Goal: Task Accomplishment & Management: Manage account settings

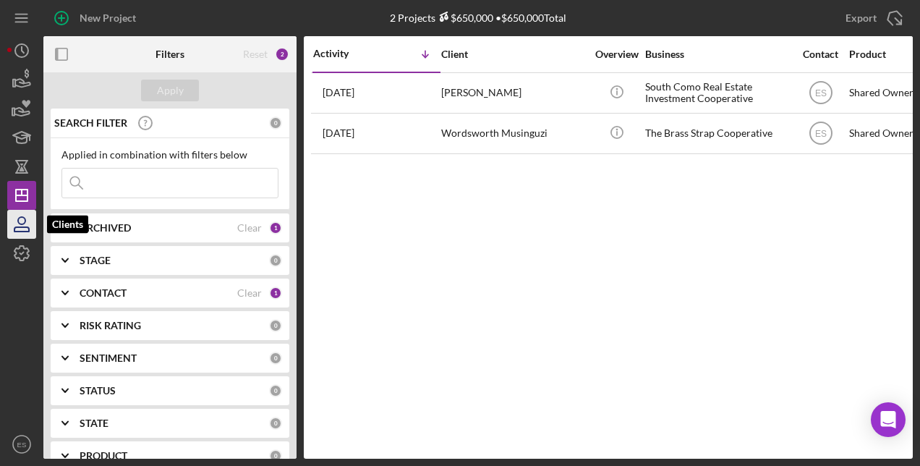
click at [17, 227] on icon "button" at bounding box center [21, 229] width 14 height 4
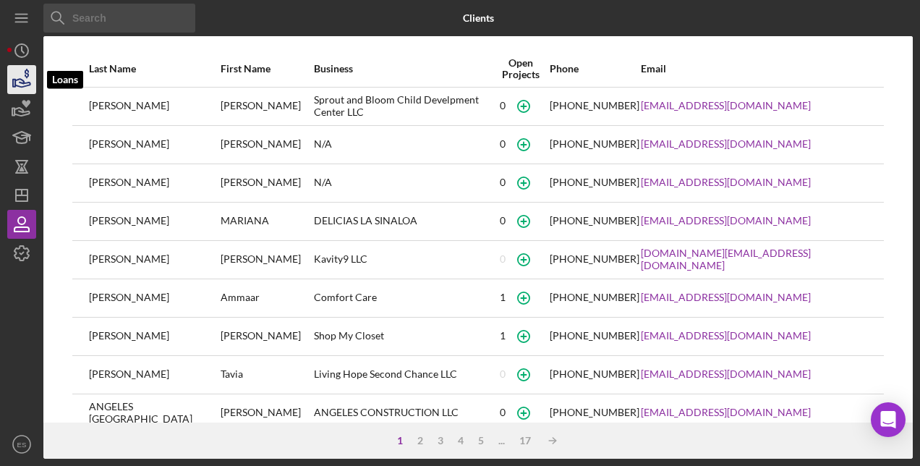
click at [14, 83] on polygon "button" at bounding box center [14, 83] width 2 height 7
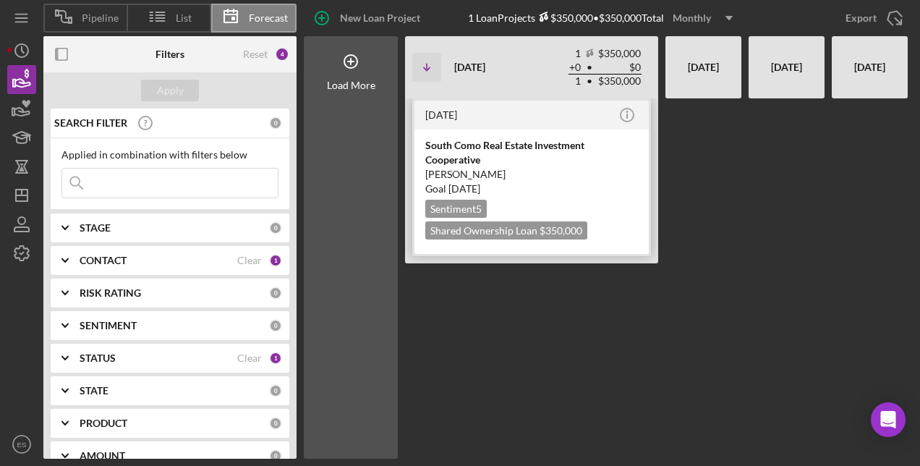
click at [512, 140] on div "South Como Real Estate Investment Cooperative" at bounding box center [531, 152] width 213 height 29
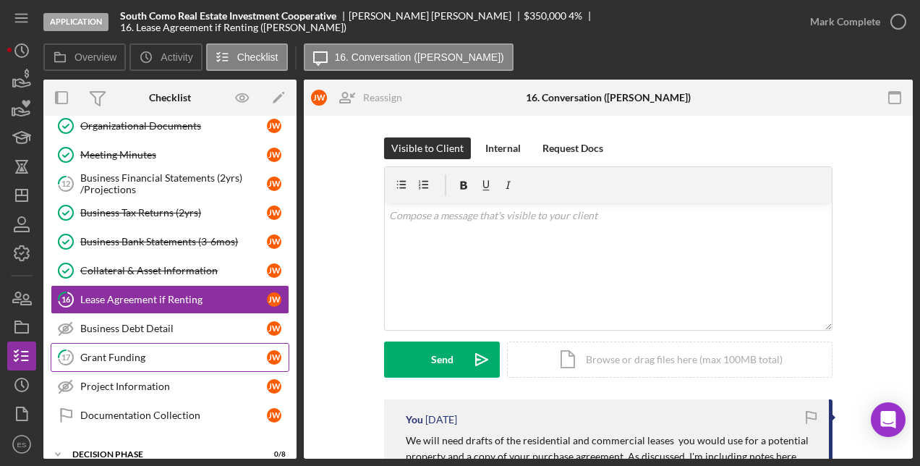
scroll to position [118, 0]
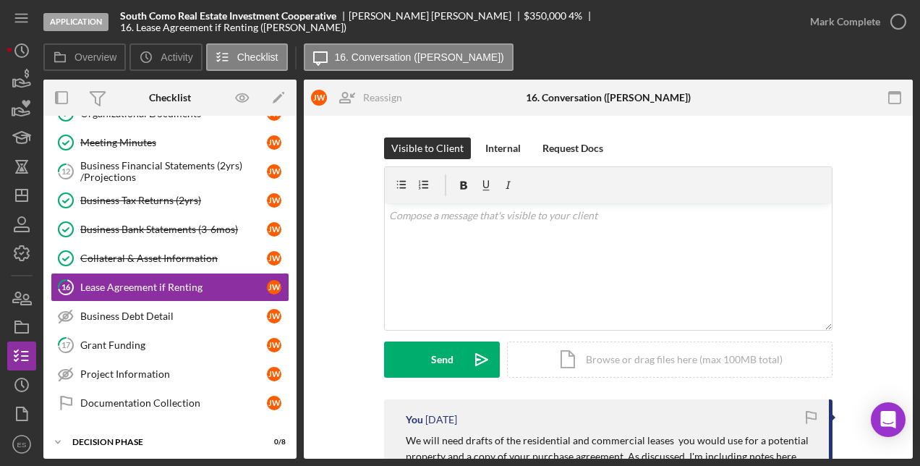
drag, startPoint x: 291, startPoint y: 335, endPoint x: 291, endPoint y: 392, distance: 56.4
click at [291, 392] on div "Organizational Documents Organizational Documents [PERSON_NAME] Meeting Minutes…" at bounding box center [169, 261] width 253 height 325
click at [19, 46] on icon "Icon/History" at bounding box center [22, 51] width 36 height 36
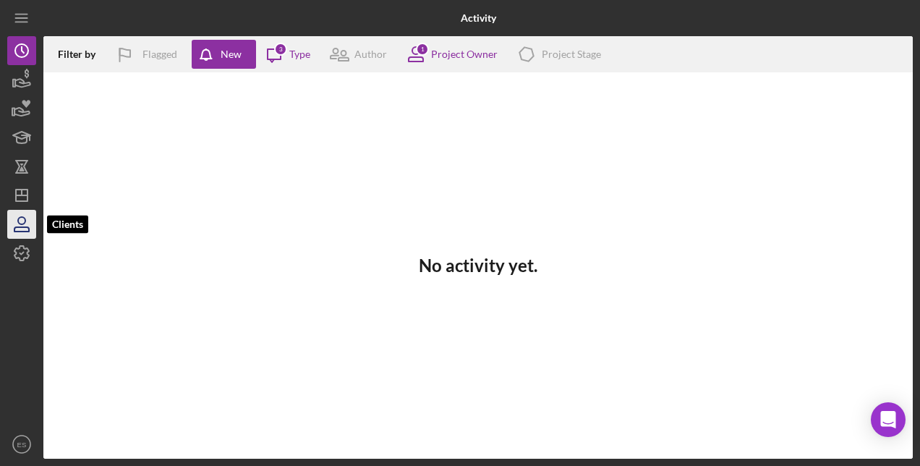
click at [22, 222] on icon "button" at bounding box center [22, 224] width 36 height 36
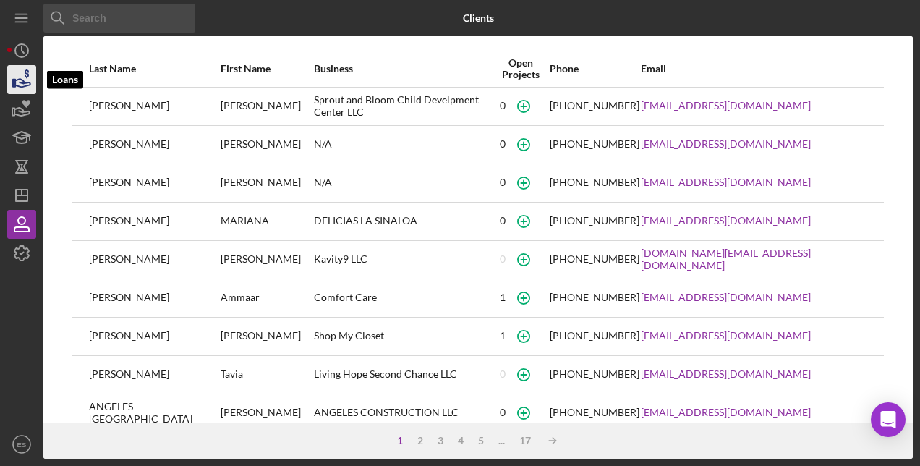
click at [17, 78] on icon "button" at bounding box center [22, 79] width 36 height 36
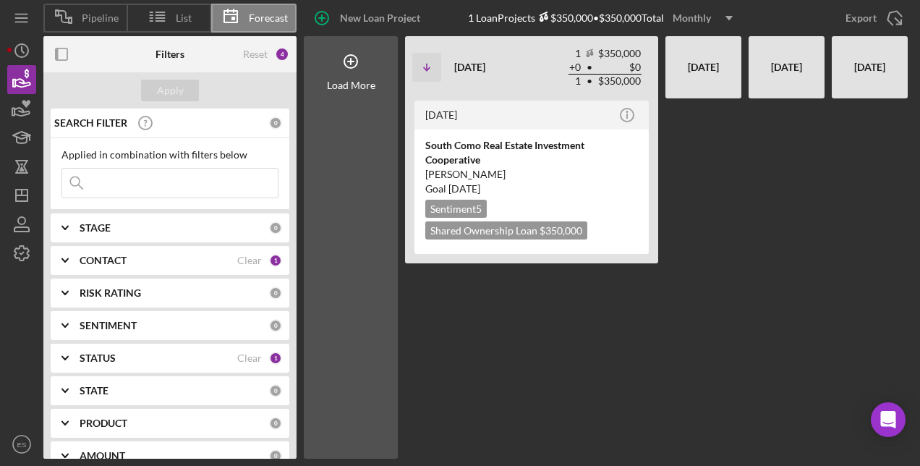
click at [144, 185] on input at bounding box center [169, 182] width 215 height 29
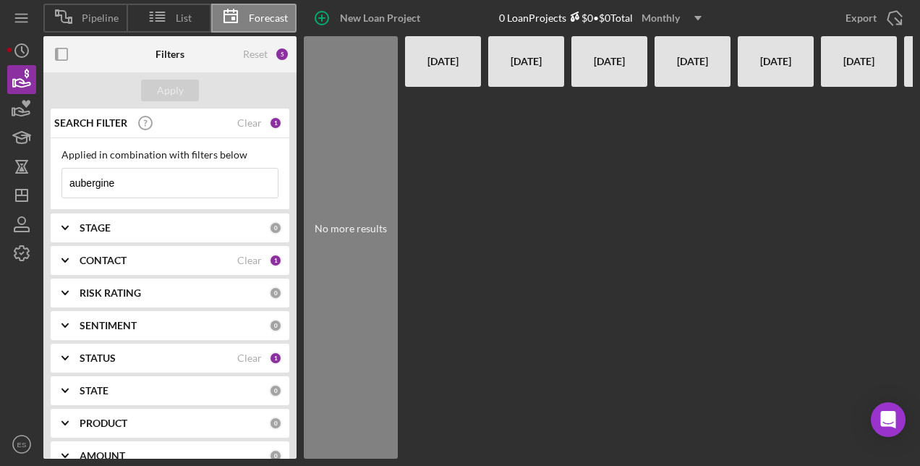
type input "aubergine"
click at [64, 421] on icon "Icon/Expander" at bounding box center [65, 423] width 36 height 36
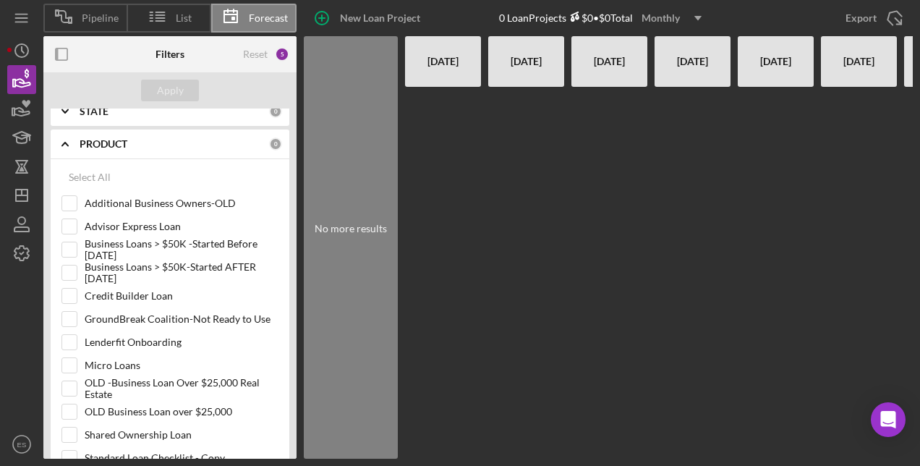
scroll to position [283, 0]
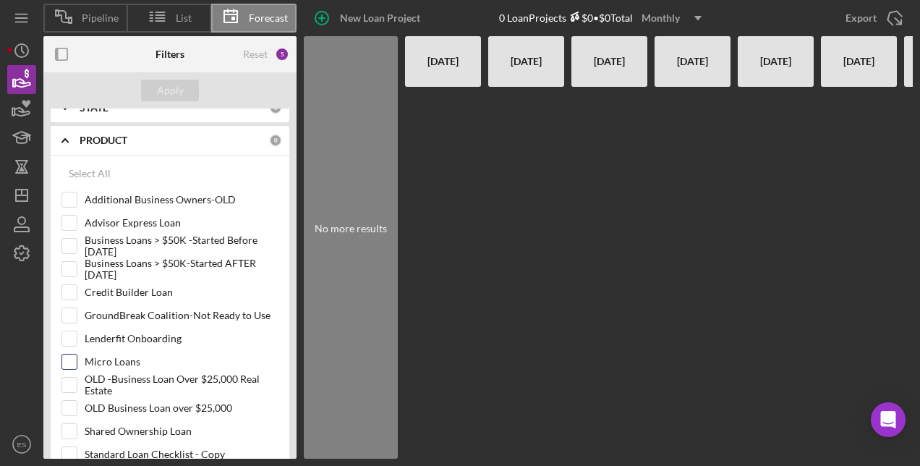
click at [67, 366] on input "Micro Loans" at bounding box center [69, 361] width 14 height 14
checkbox input "true"
click at [180, 90] on div "Apply" at bounding box center [170, 91] width 27 height 22
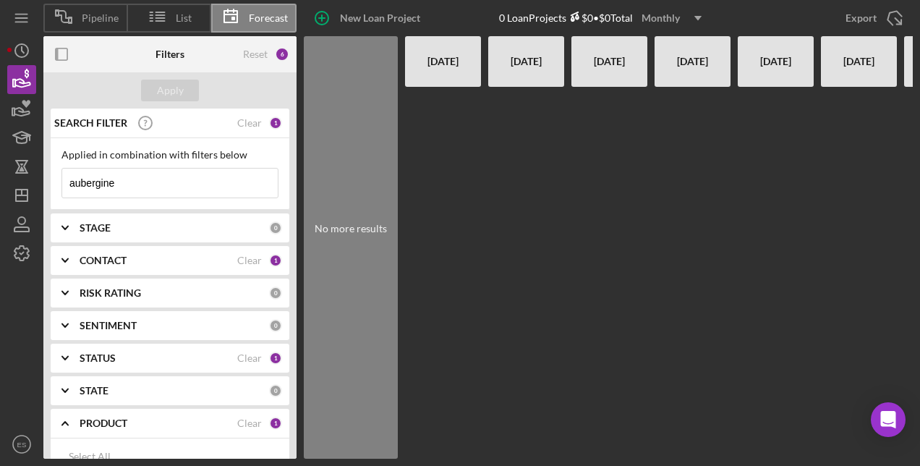
drag, startPoint x: 122, startPoint y: 184, endPoint x: 42, endPoint y: 185, distance: 80.3
click at [42, 185] on div "Pipeline List Forecast New Loan Project 0 Loan Projects $0 • $0 Total Monthly I…" at bounding box center [459, 229] width 905 height 458
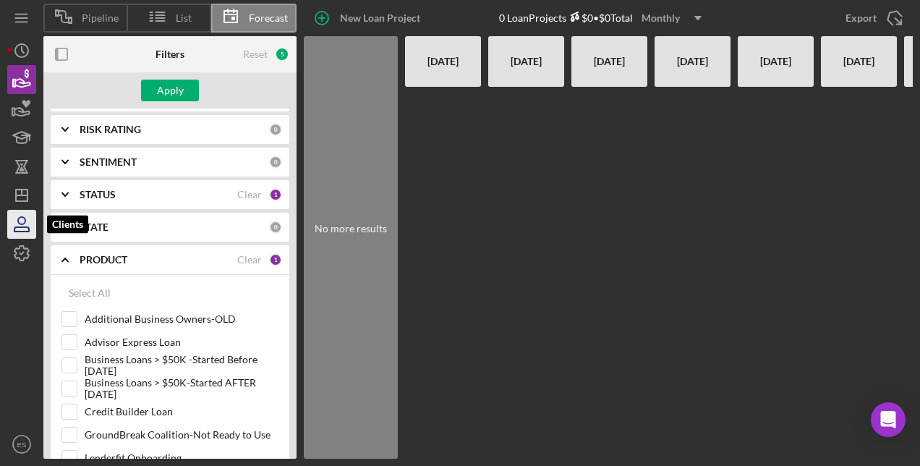
click at [20, 232] on icon "button" at bounding box center [22, 224] width 36 height 36
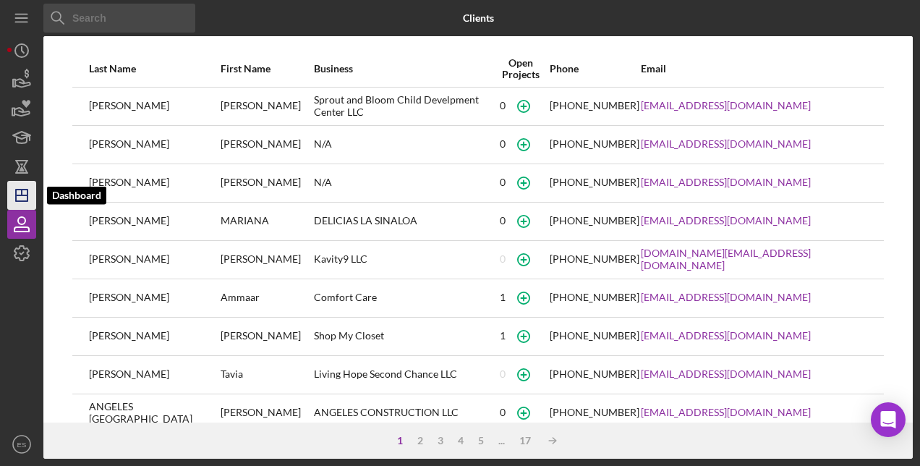
click at [22, 188] on icon "Icon/Dashboard" at bounding box center [22, 195] width 36 height 36
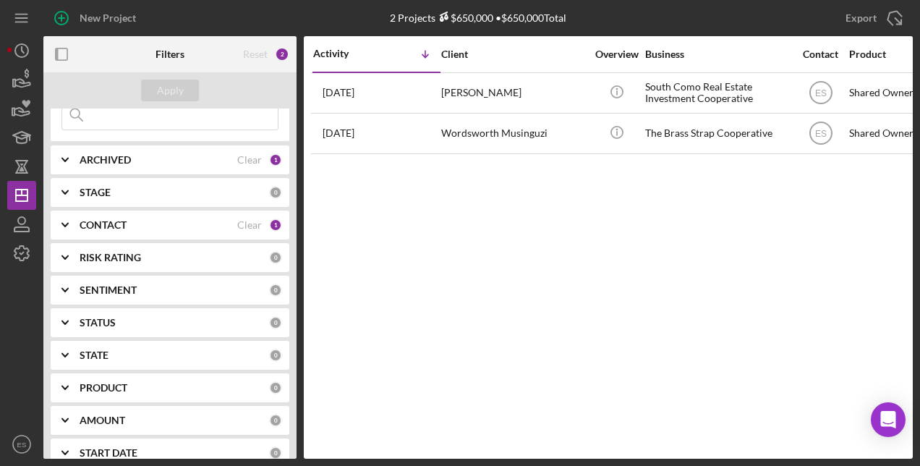
scroll to position [65, 0]
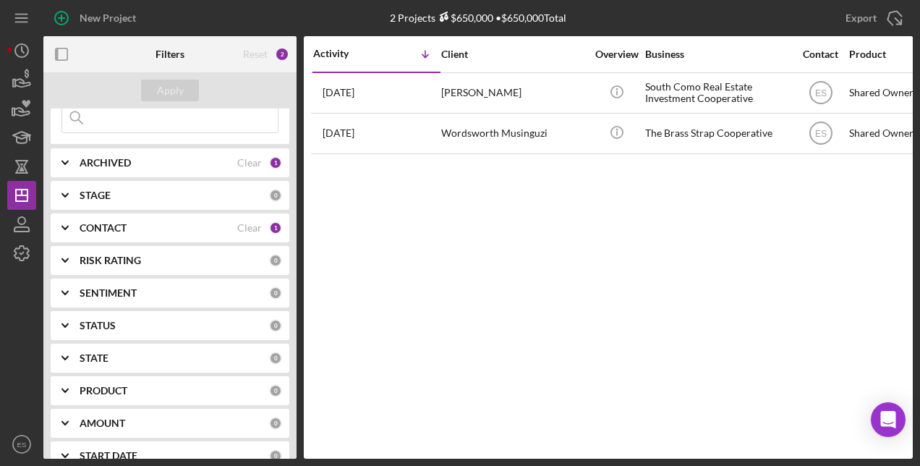
drag, startPoint x: 296, startPoint y: 194, endPoint x: 295, endPoint y: 154, distance: 40.5
click at [295, 154] on div "Filters Reset 2 Apply SEARCH FILTER 0 Applied in combination with filters below…" at bounding box center [477, 247] width 869 height 422
click at [27, 219] on icon "button" at bounding box center [22, 224] width 36 height 36
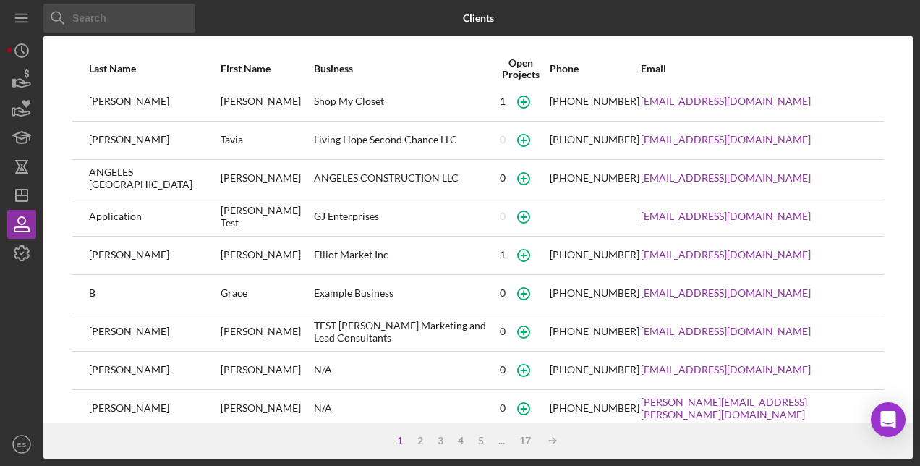
scroll to position [254, 0]
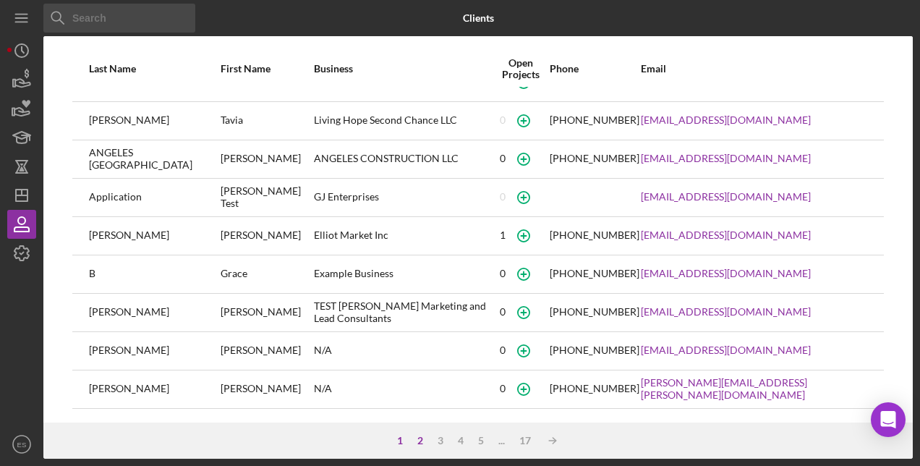
click at [421, 437] on div "2" at bounding box center [420, 440] width 20 height 12
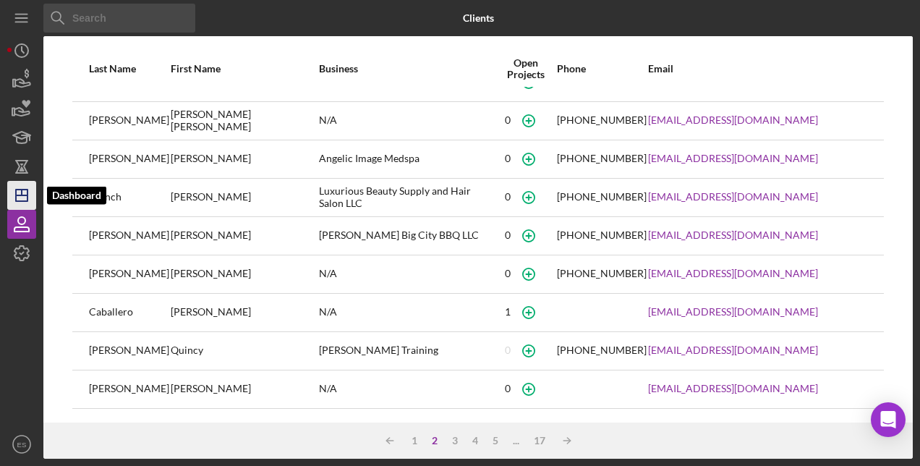
click at [27, 196] on polygon "button" at bounding box center [22, 195] width 12 height 12
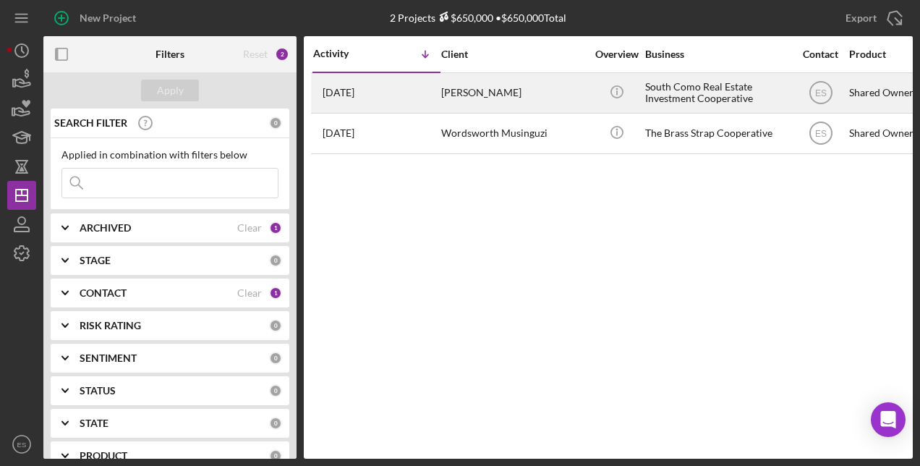
click at [497, 94] on div "[PERSON_NAME]" at bounding box center [513, 93] width 145 height 38
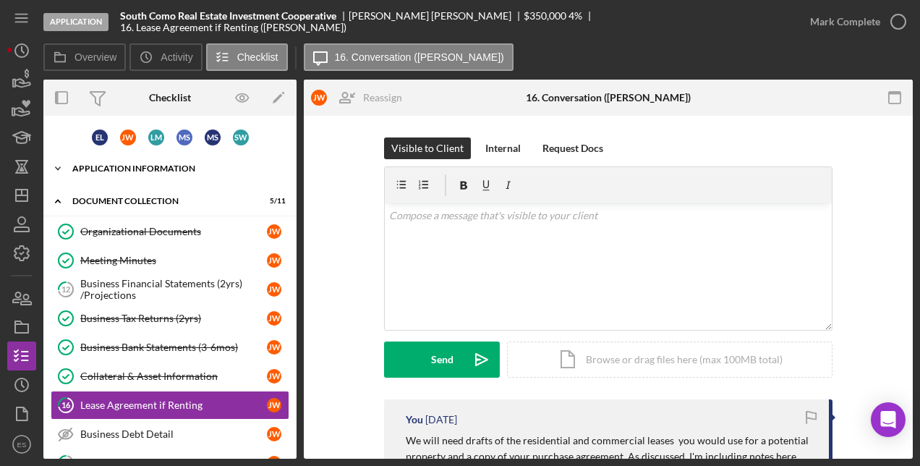
click at [59, 168] on icon "Icon/Expander" at bounding box center [57, 168] width 29 height 29
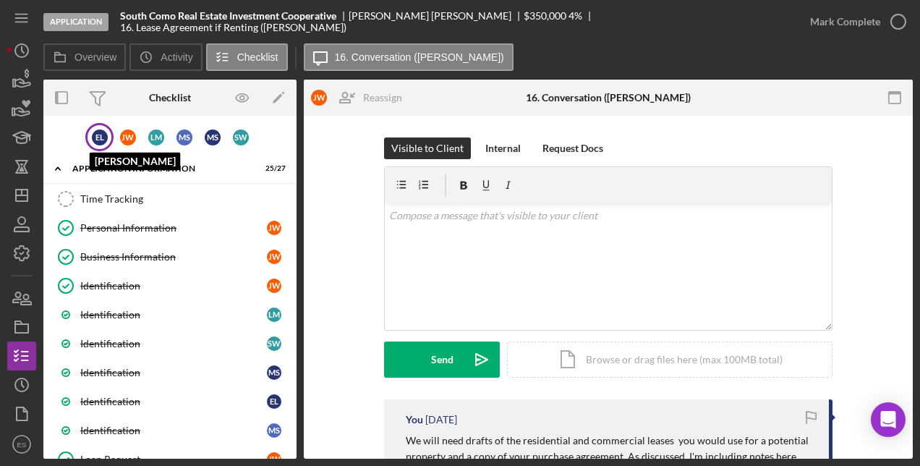
click at [95, 135] on div "E L" at bounding box center [100, 137] width 16 height 16
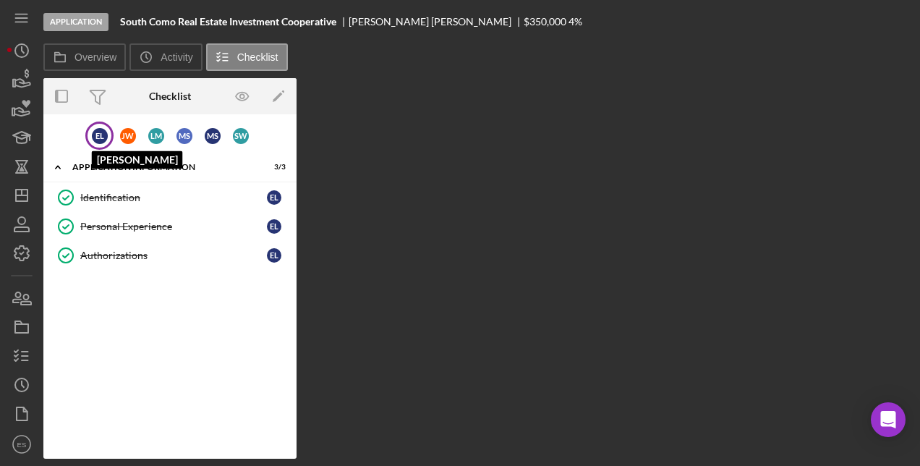
click at [95, 134] on div "E L" at bounding box center [100, 136] width 16 height 16
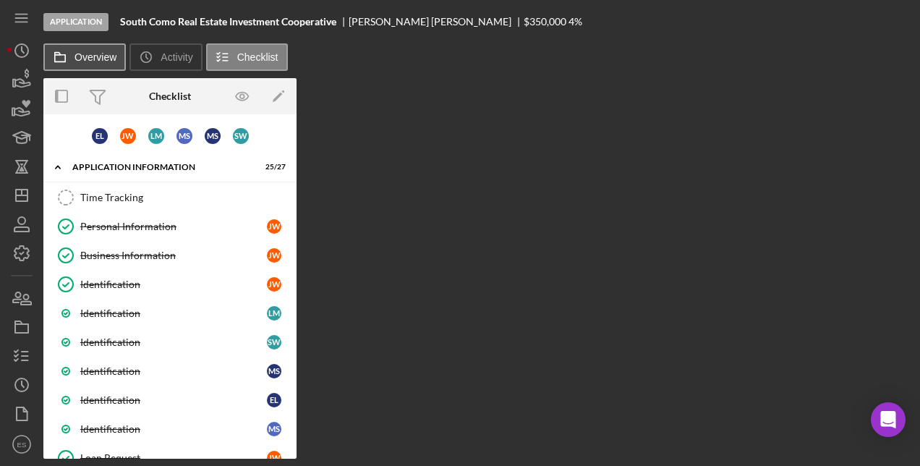
click at [78, 56] on label "Overview" at bounding box center [95, 57] width 42 height 12
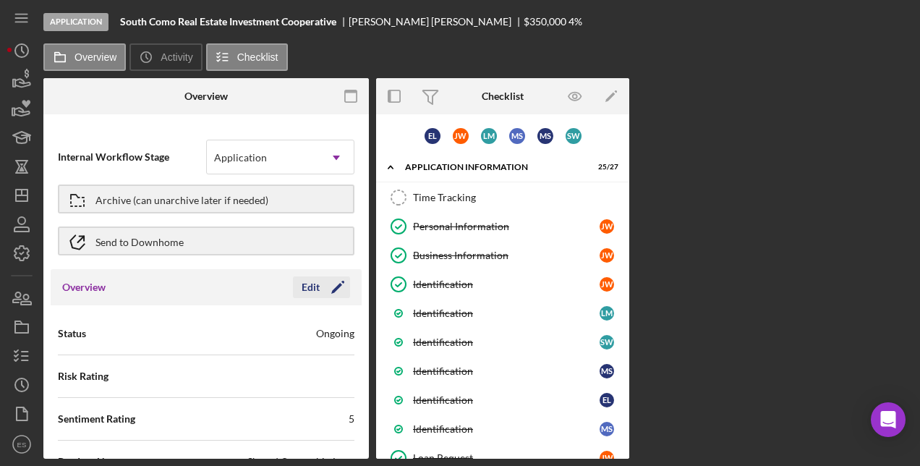
click at [328, 289] on icon "Icon/Edit" at bounding box center [338, 287] width 36 height 36
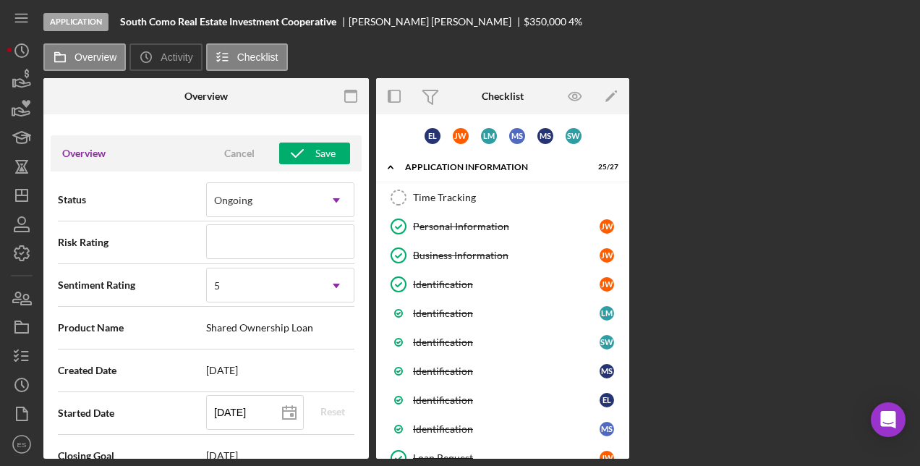
scroll to position [141, 0]
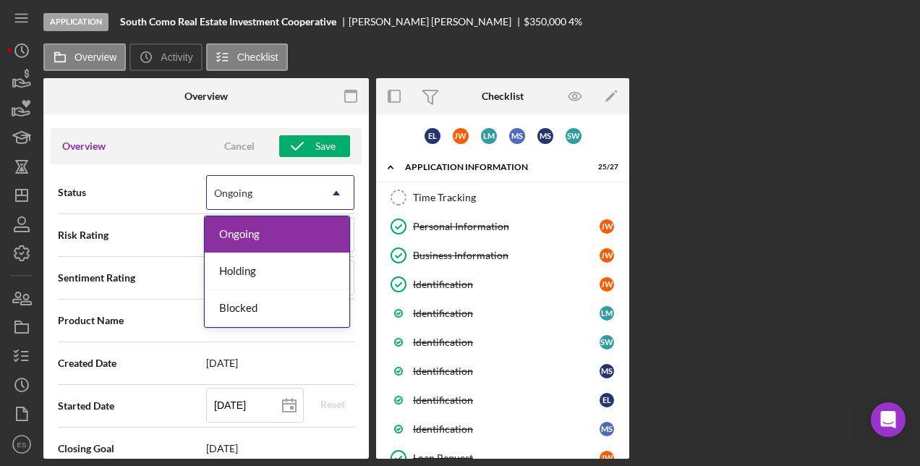
click at [323, 195] on icon "Icon/Dropdown Arrow" at bounding box center [336, 193] width 35 height 35
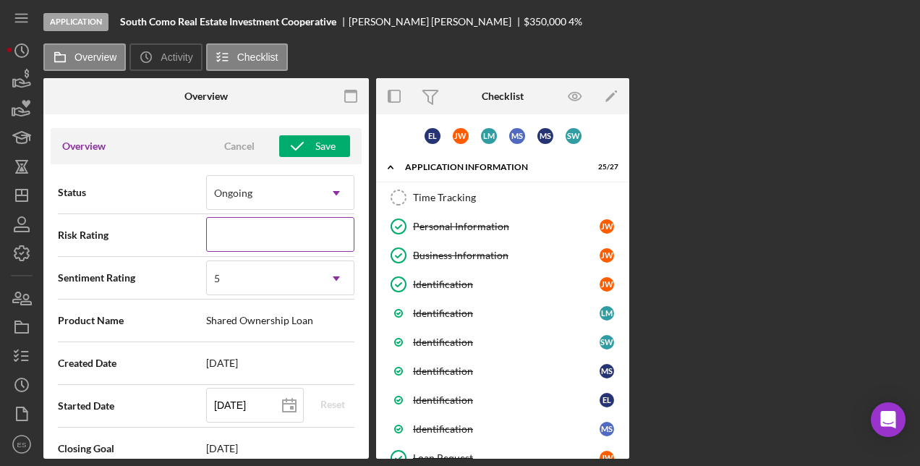
click at [307, 234] on input at bounding box center [280, 234] width 148 height 35
type input "3"
click at [282, 273] on div "5" at bounding box center [263, 278] width 112 height 33
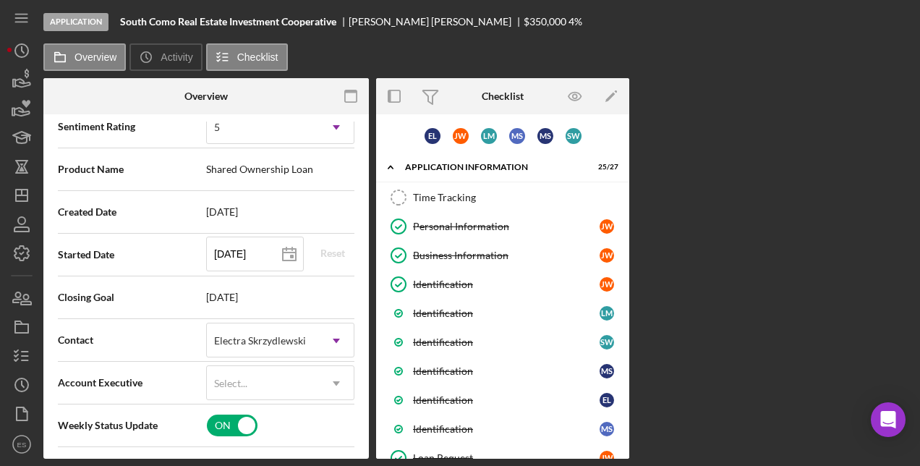
scroll to position [295, 0]
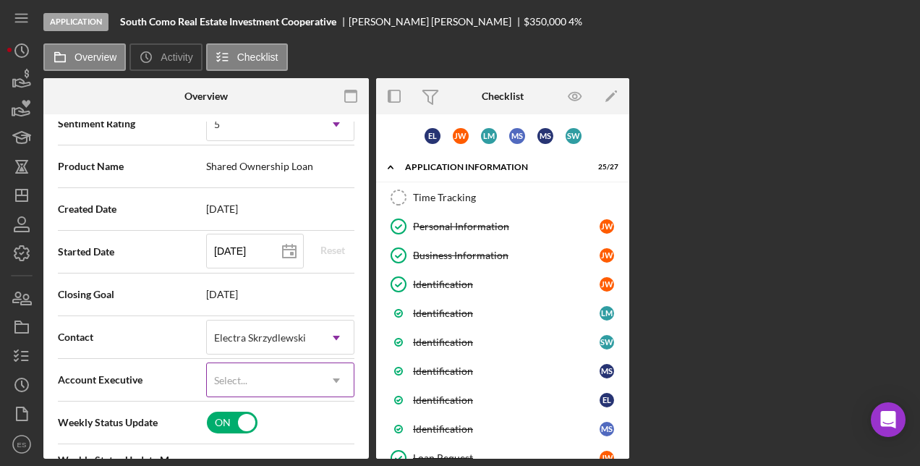
click at [320, 387] on icon "Icon/Dropdown Arrow" at bounding box center [336, 380] width 35 height 35
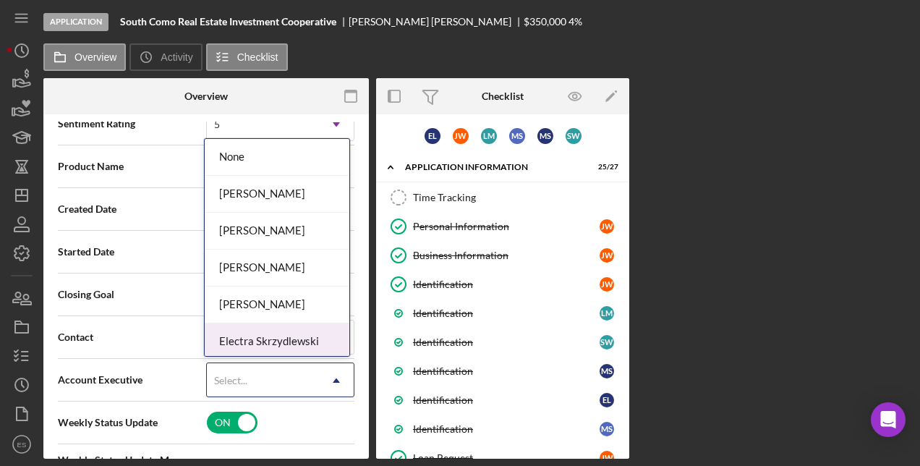
click at [312, 343] on div "Electra Skrzydlewski" at bounding box center [277, 341] width 145 height 37
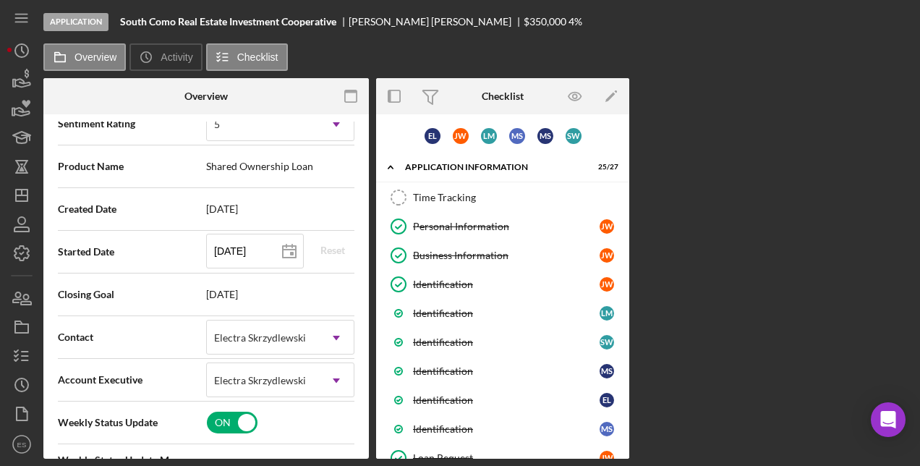
click at [243, 298] on span "[DATE]" at bounding box center [280, 294] width 148 height 12
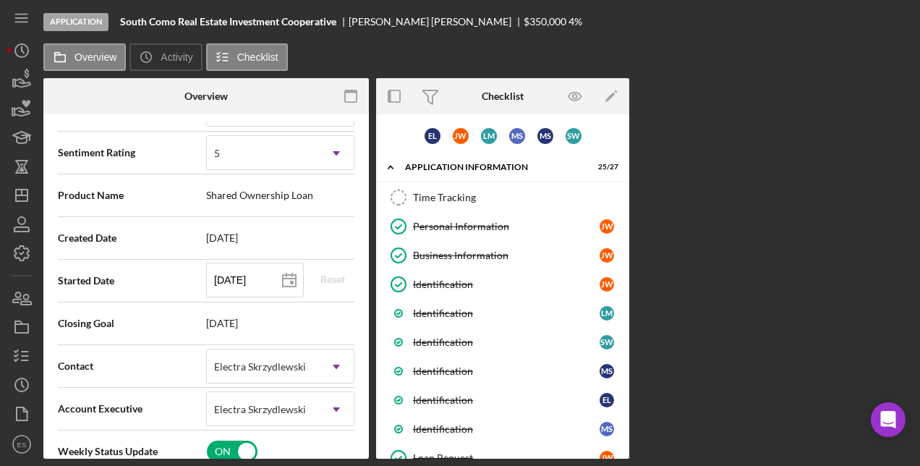
scroll to position [273, 0]
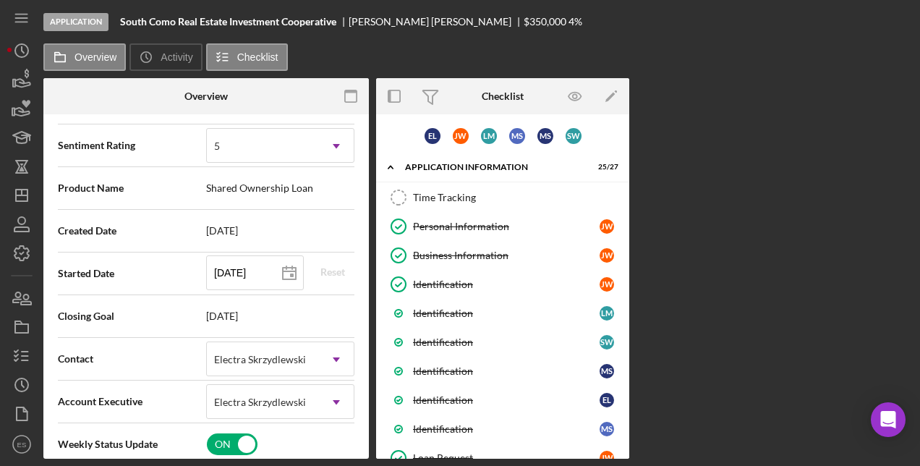
click at [364, 181] on div "Internal Workflow Stage Application Icon/Dropdown Arrow Archive (can unarchive …" at bounding box center [205, 289] width 325 height 337
drag, startPoint x: 364, startPoint y: 181, endPoint x: 363, endPoint y: 168, distance: 12.3
click at [363, 168] on div "Internal Workflow Stage Application Icon/Dropdown Arrow Archive (can unarchive …" at bounding box center [205, 289] width 325 height 337
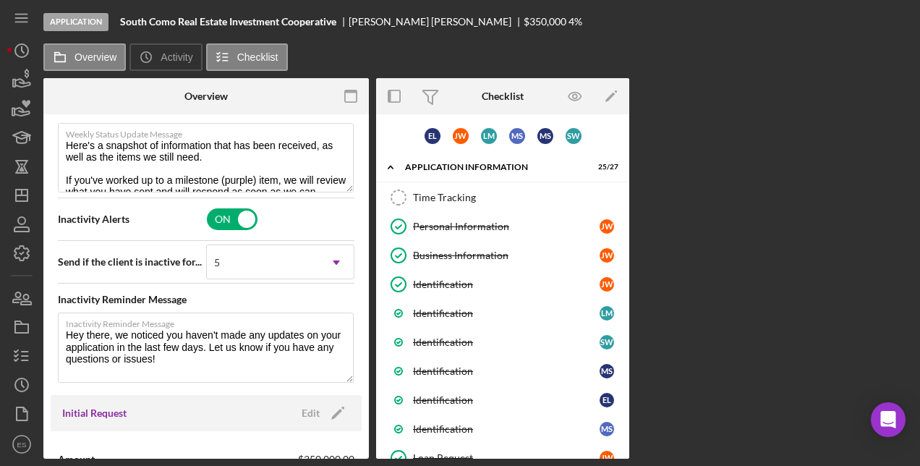
scroll to position [714, 0]
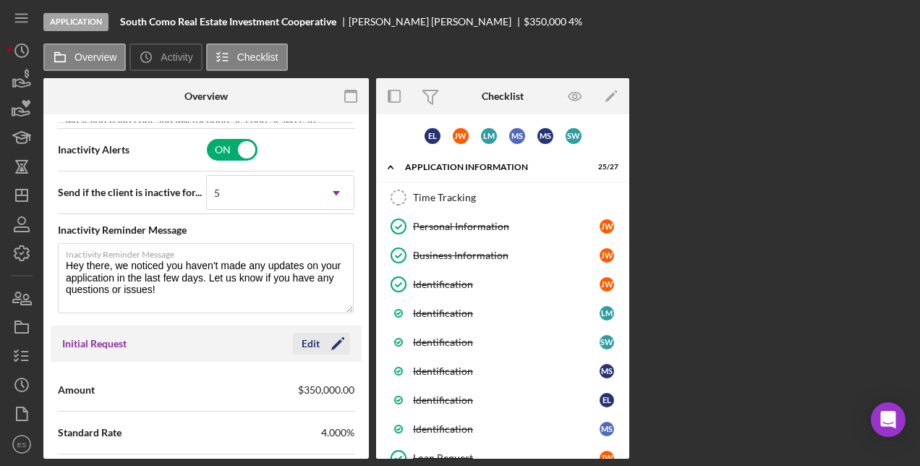
click at [329, 341] on icon "Icon/Edit" at bounding box center [338, 343] width 36 height 36
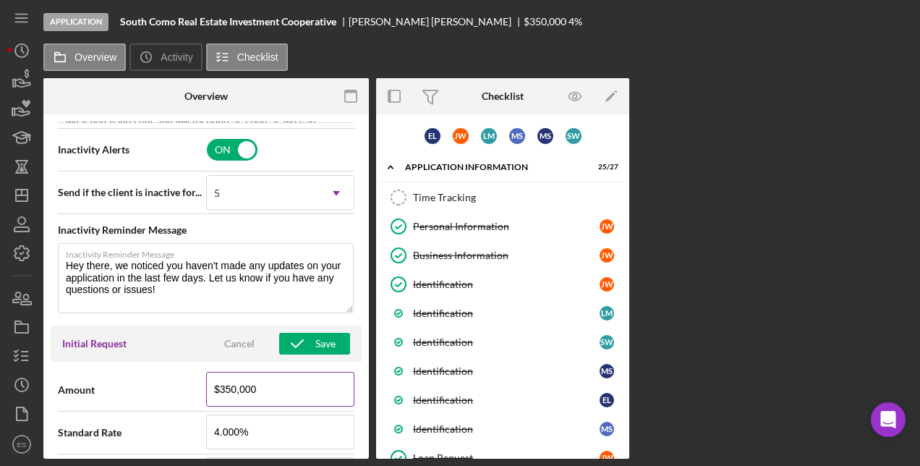
click at [270, 389] on input "$350,000" at bounding box center [280, 389] width 148 height 35
drag, startPoint x: 270, startPoint y: 389, endPoint x: 223, endPoint y: 385, distance: 47.8
click at [223, 385] on input "$350,000" at bounding box center [280, 389] width 148 height 35
type input "$3"
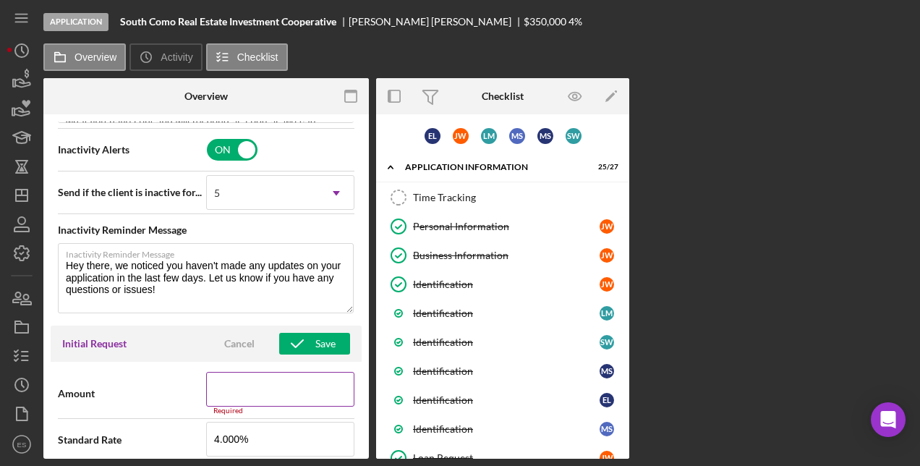
paste input "$307,975"
type input "$307,975"
click at [687, 346] on div "Overview Internal Workflow Stage Application Icon/Dropdown Arrow Archive (can u…" at bounding box center [477, 268] width 869 height 380
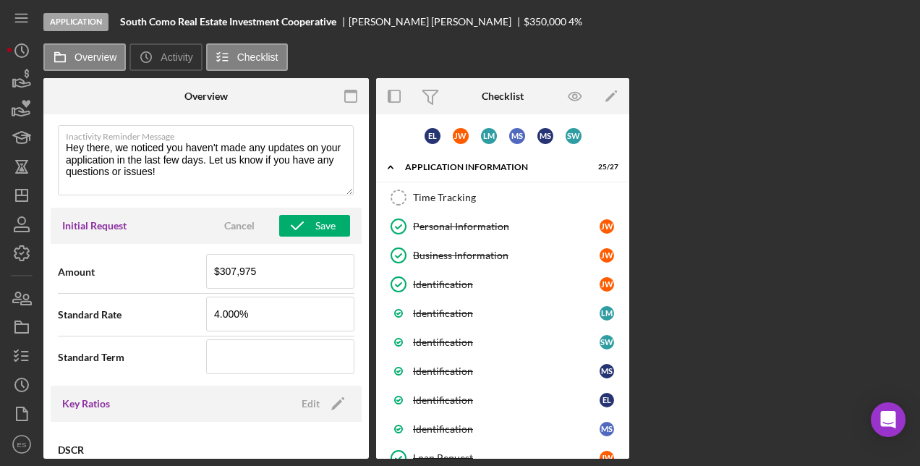
scroll to position [839, 0]
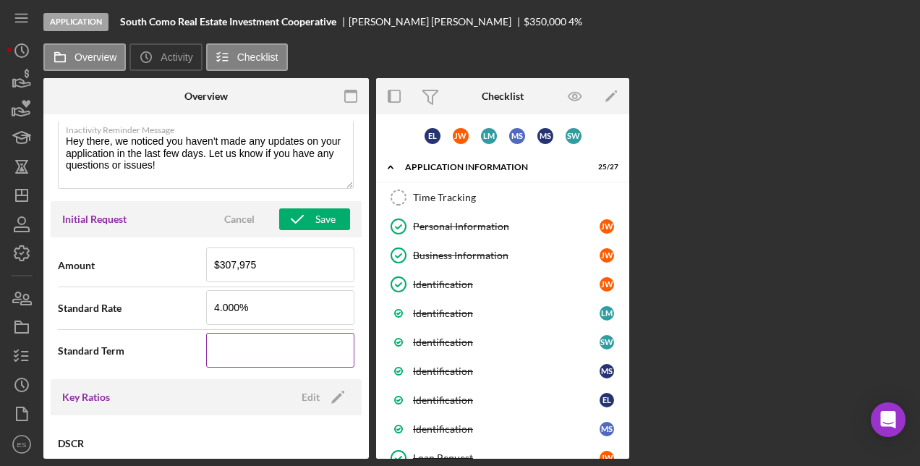
click at [243, 356] on input at bounding box center [280, 350] width 148 height 35
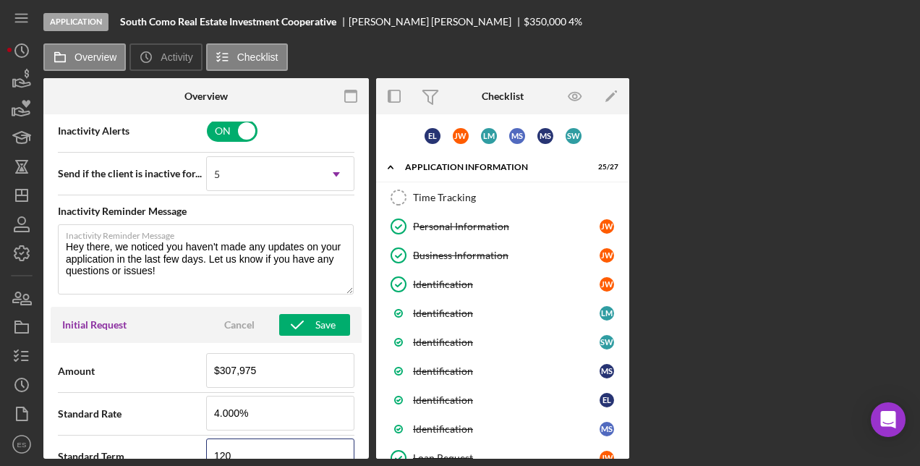
scroll to position [738, 0]
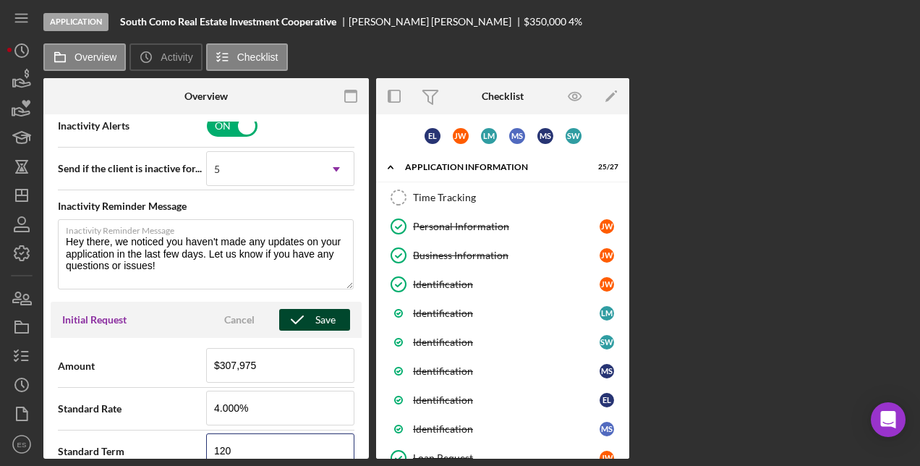
type input "120"
click at [315, 321] on div "Save" at bounding box center [325, 320] width 20 height 22
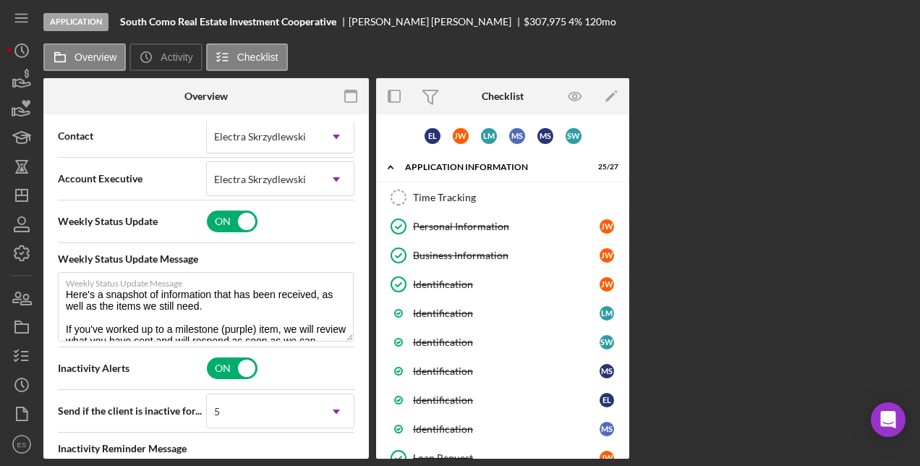
scroll to position [498, 0]
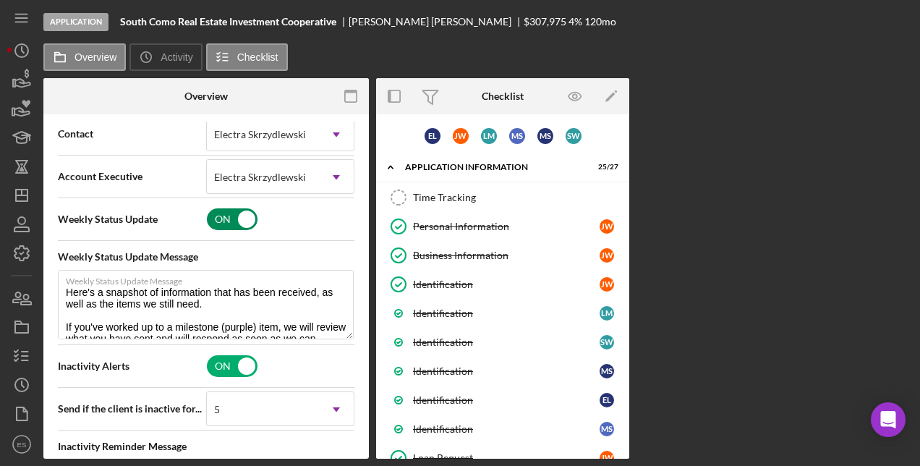
click at [226, 220] on input "checkbox" at bounding box center [232, 219] width 51 height 22
checkbox input "false"
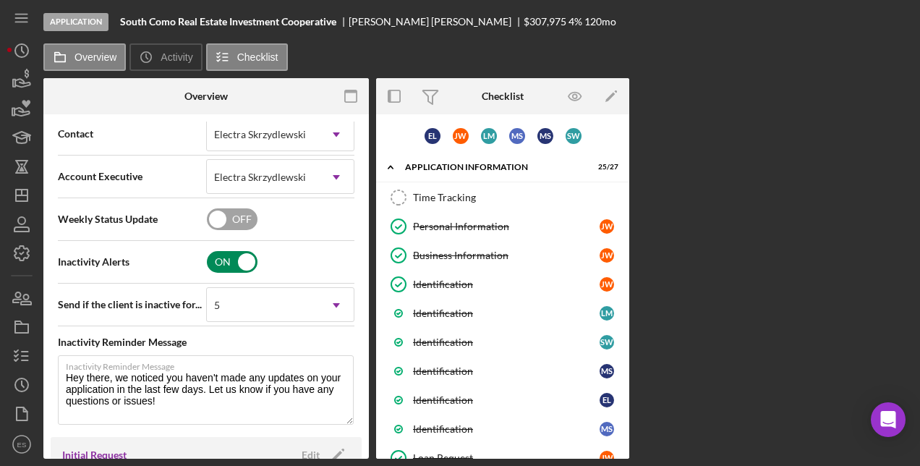
click at [230, 262] on input "checkbox" at bounding box center [232, 262] width 51 height 22
checkbox input "false"
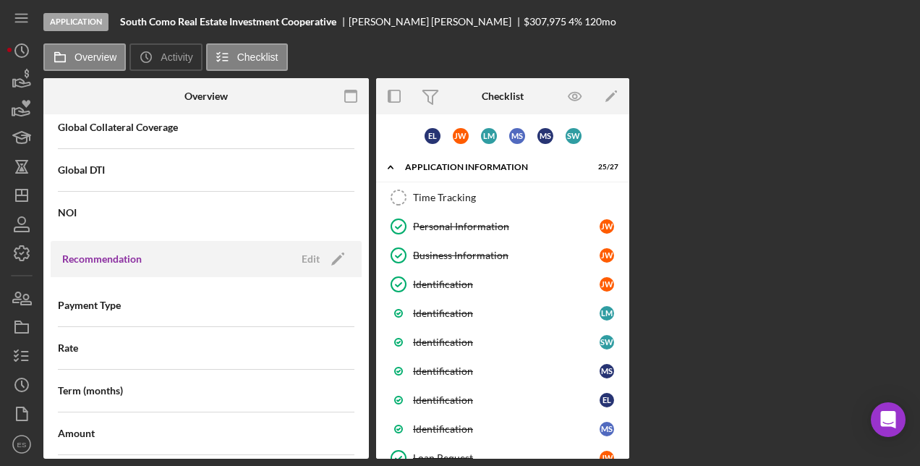
scroll to position [1118, 0]
click at [333, 257] on polygon "button" at bounding box center [336, 258] width 11 height 11
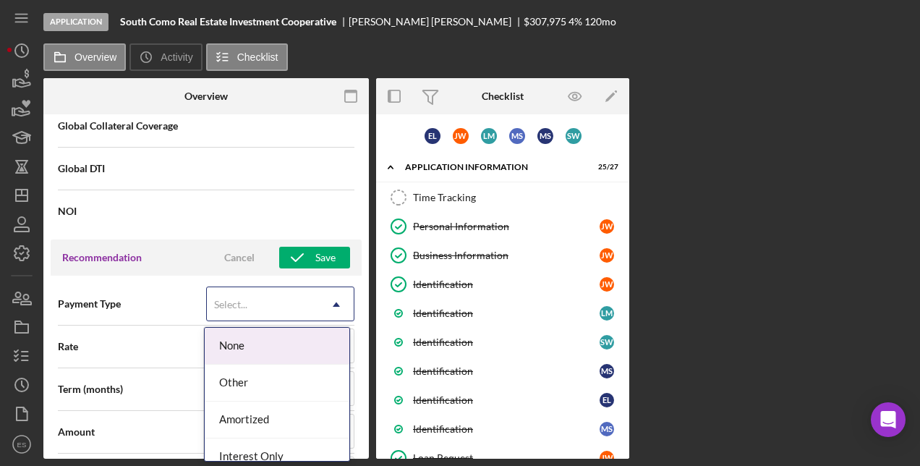
click at [328, 307] on icon "Icon/Dropdown Arrow" at bounding box center [336, 304] width 35 height 35
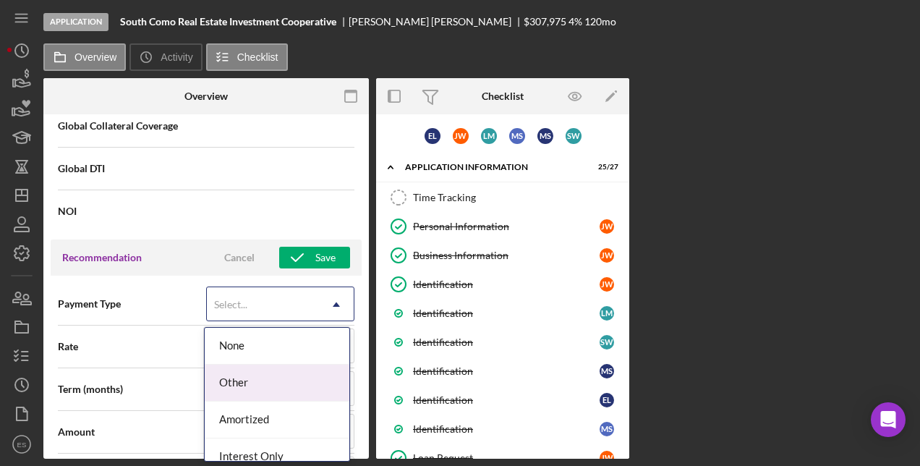
scroll to position [14, 0]
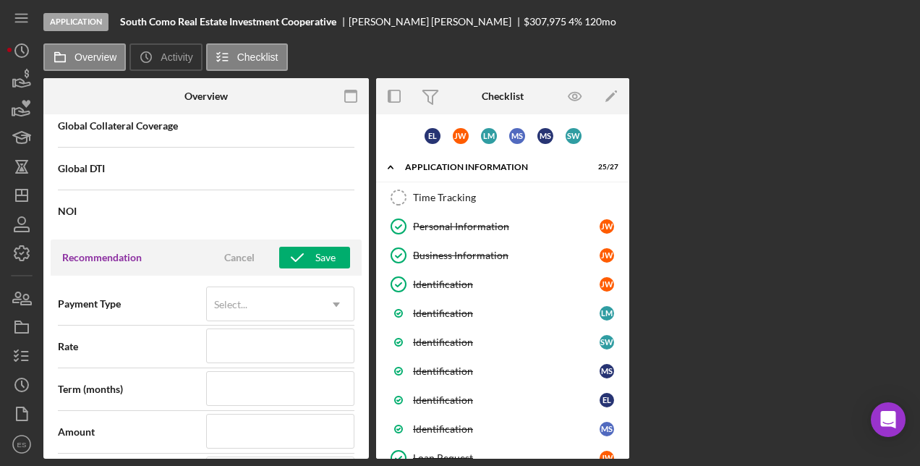
click at [369, 351] on div "Overview Internal Workflow Stage Application Icon/Dropdown Arrow Archive (can u…" at bounding box center [477, 268] width 869 height 380
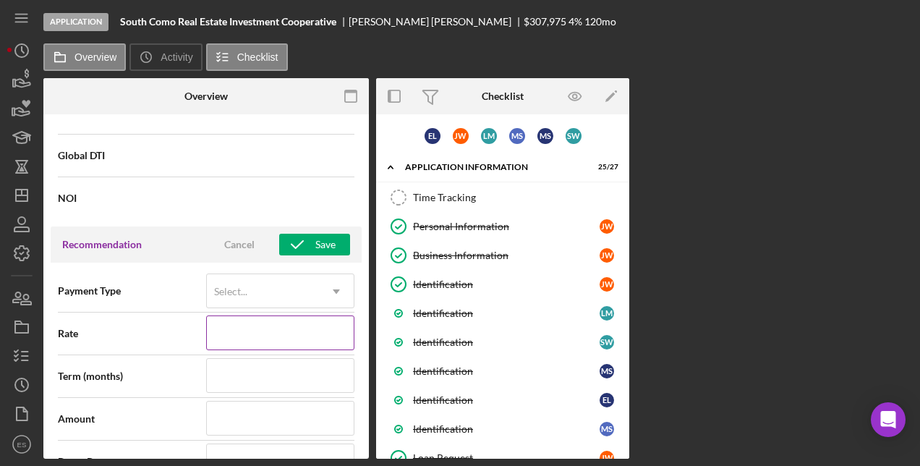
click at [307, 335] on input at bounding box center [280, 332] width 148 height 35
type input "4.000%"
click at [252, 385] on input at bounding box center [280, 375] width 148 height 35
type input "1"
type input "12"
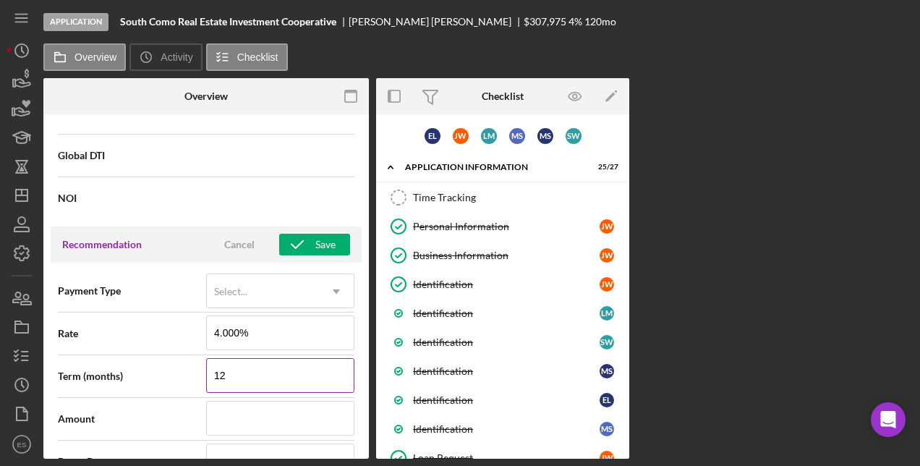
type input "120"
click at [267, 408] on input at bounding box center [280, 417] width 148 height 35
type input "$307,975"
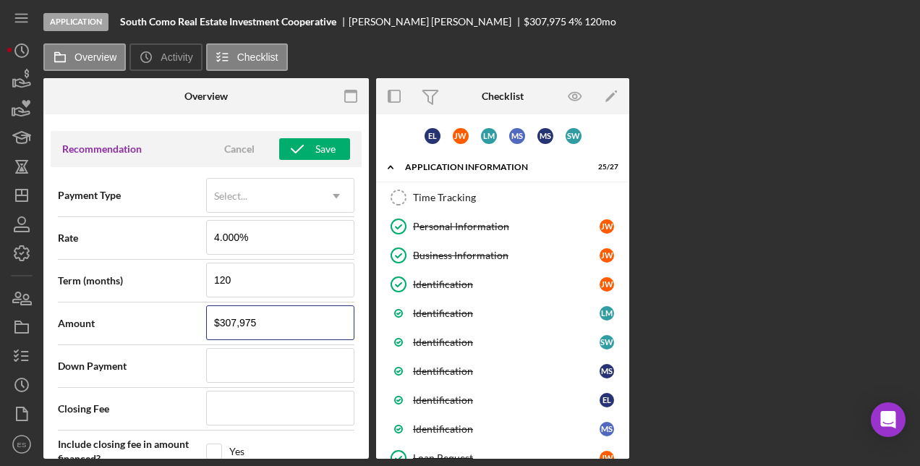
scroll to position [1256, 0]
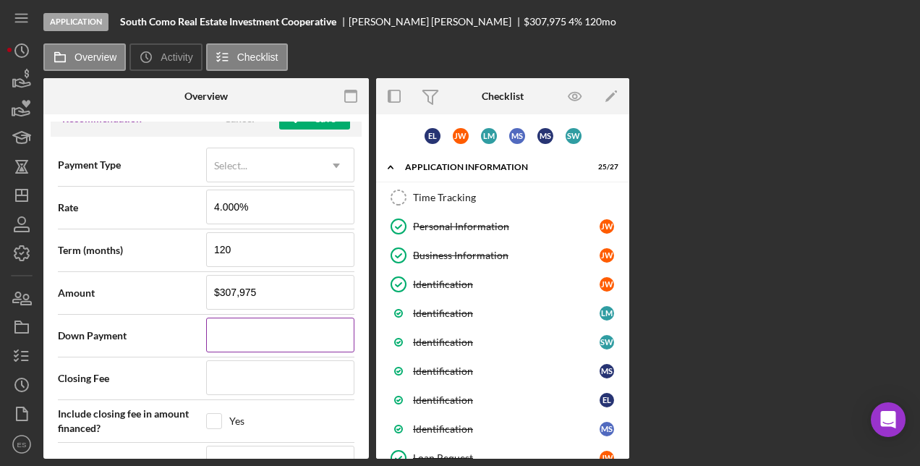
click at [290, 337] on input at bounding box center [280, 334] width 148 height 35
paste input "$112,473"
type input "$112,473"
click at [280, 389] on input at bounding box center [280, 377] width 148 height 35
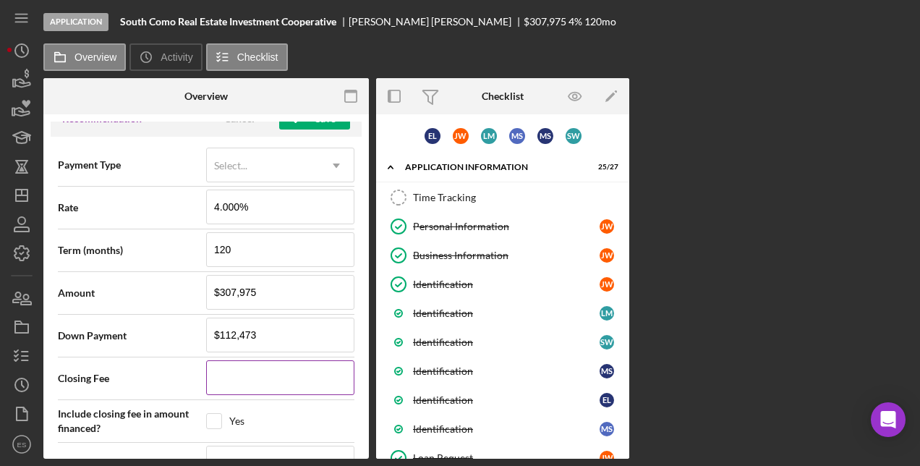
paste input "$307,975"
type input "$307,975"
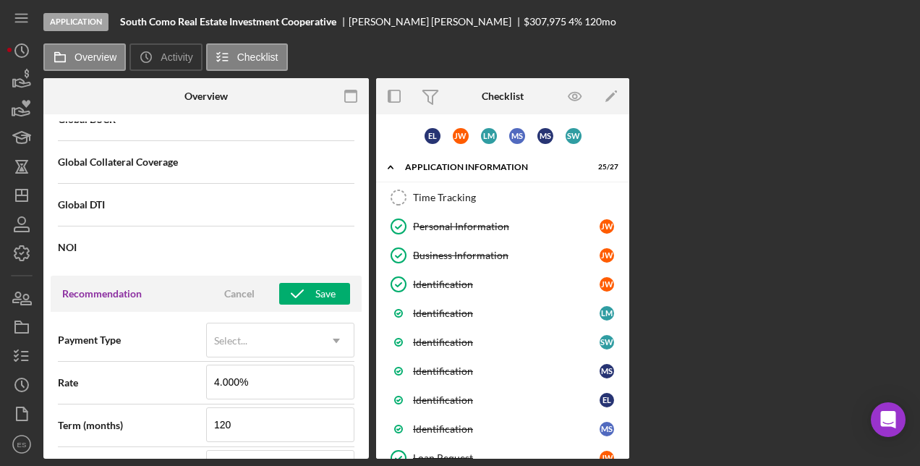
scroll to position [1061, 0]
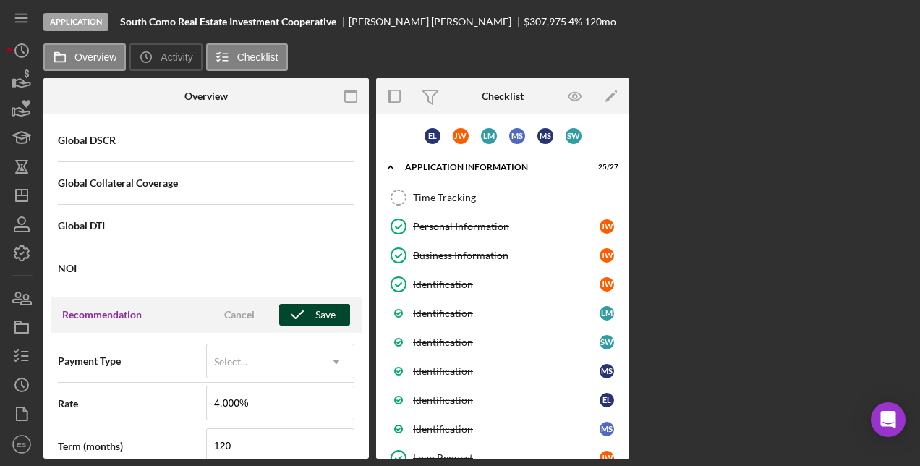
type input "$307,975"
click at [335, 312] on button "Save" at bounding box center [314, 315] width 71 height 22
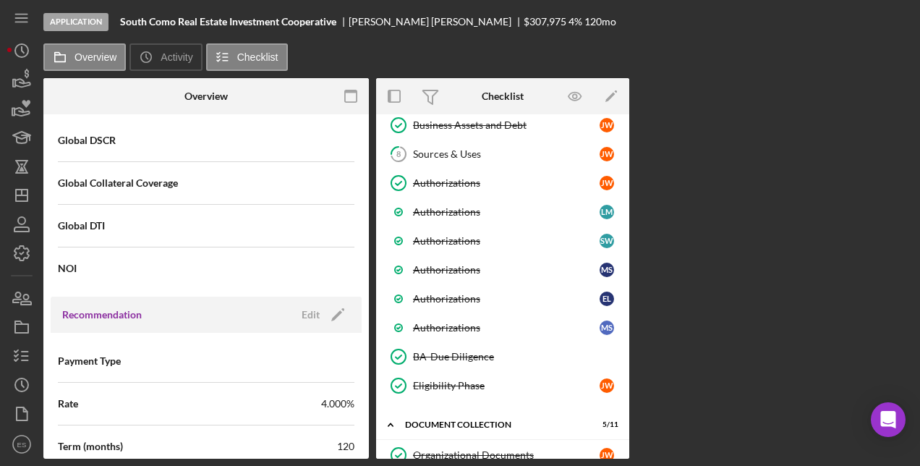
scroll to position [578, 0]
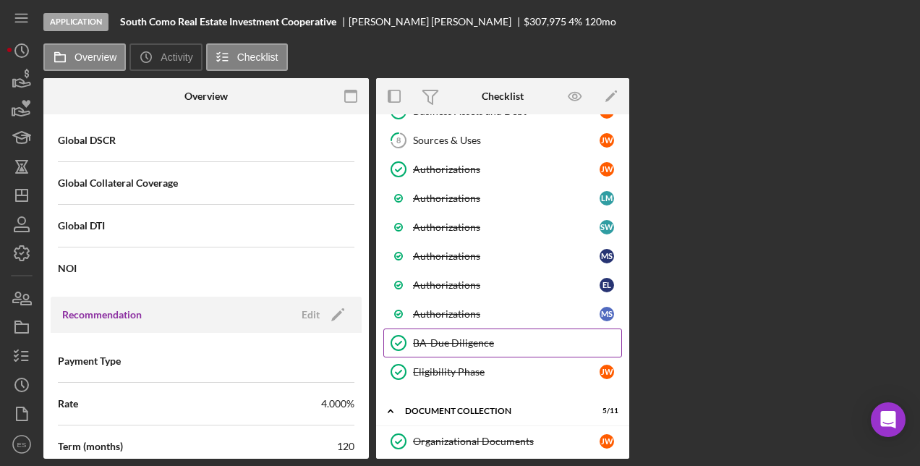
click at [478, 342] on div "BA-Due Diligence" at bounding box center [517, 343] width 208 height 12
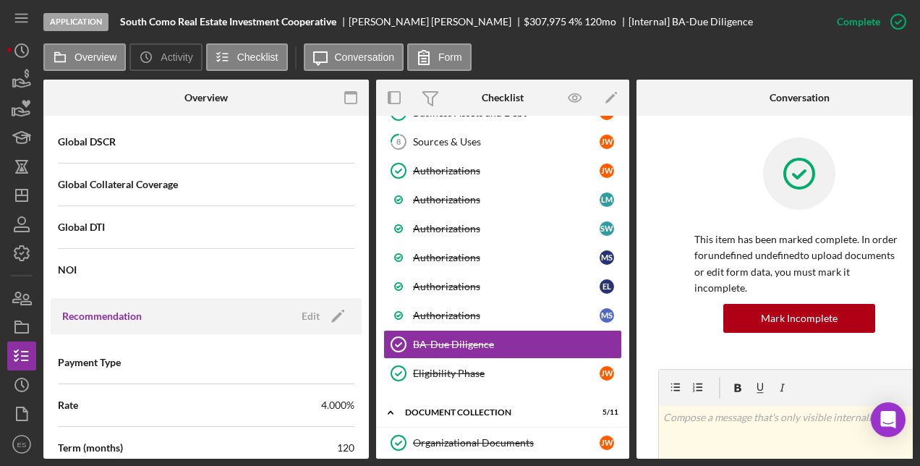
click at [684, 175] on div "This item has been marked complete. In order for undefined undefined to upload …" at bounding box center [799, 252] width 282 height 231
click at [668, 155] on div "This item has been marked complete. In order for undefined undefined to upload …" at bounding box center [799, 252] width 282 height 231
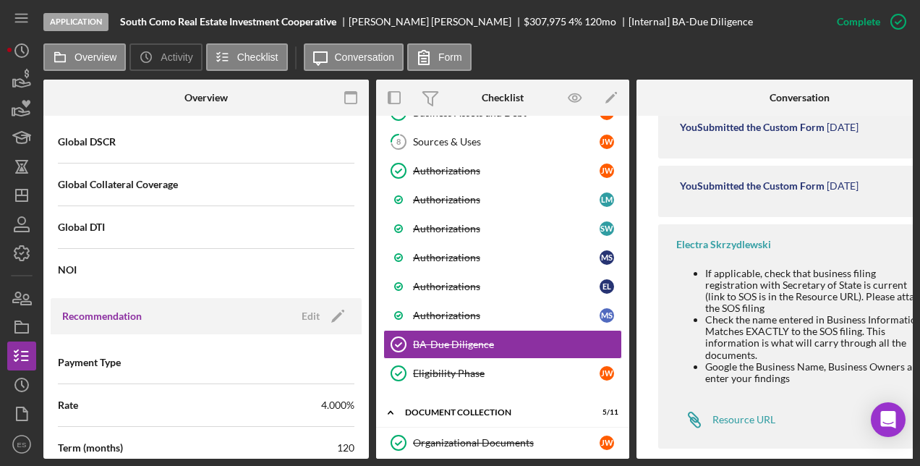
scroll to position [552, 0]
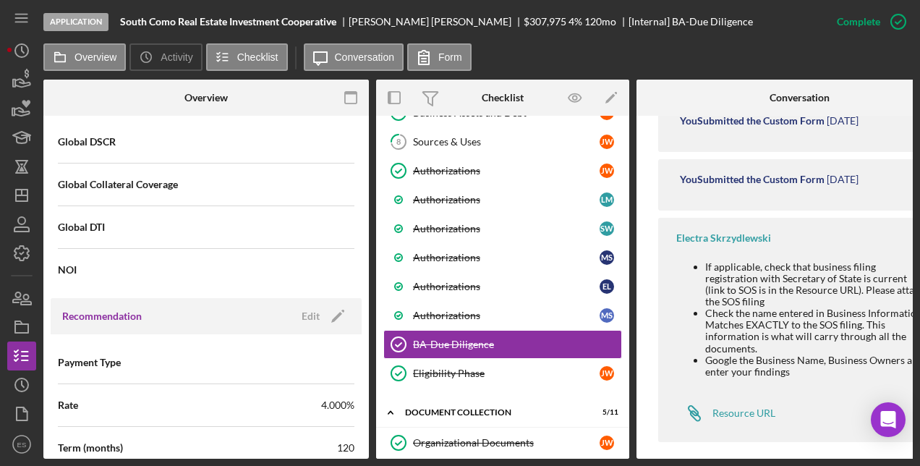
drag, startPoint x: 637, startPoint y: 458, endPoint x: 709, endPoint y: 461, distance: 72.3
click at [709, 461] on div "Application South Como Real Estate Investment Cooperative [PERSON_NAME] $307,97…" at bounding box center [460, 233] width 920 height 466
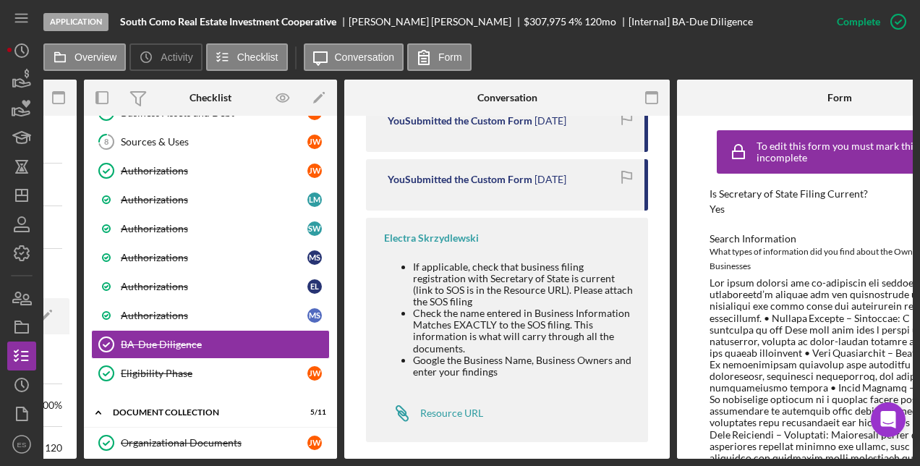
scroll to position [0, 364]
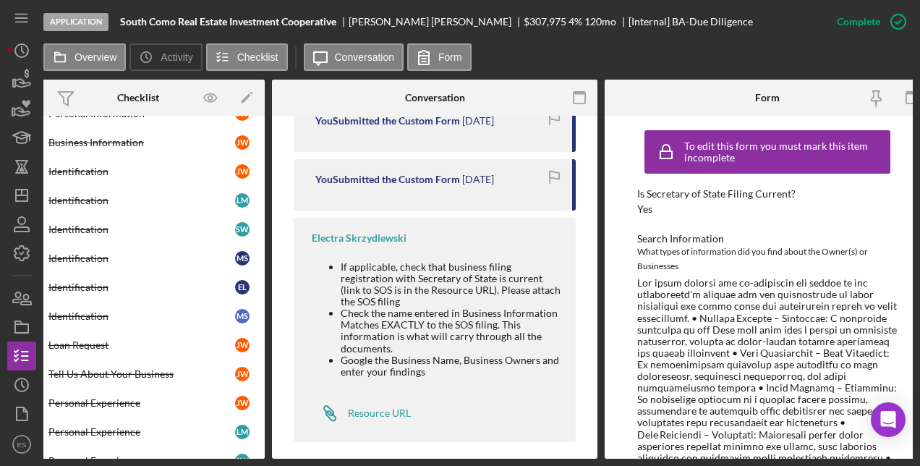
click at [269, 179] on div "Overview Internal Workflow Stage Application Icon/Dropdown Arrow Archive (can u…" at bounding box center [477, 269] width 869 height 379
drag, startPoint x: 260, startPoint y: 169, endPoint x: 251, endPoint y: 78, distance: 91.5
click at [251, 78] on div "Overview Icon/History Activity Checklist Icon/Message Conversation Form Overvie…" at bounding box center [477, 250] width 869 height 415
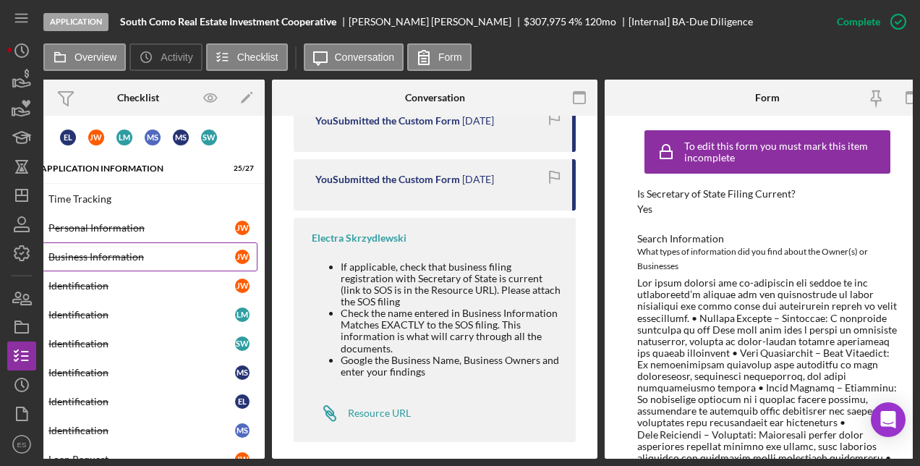
click at [109, 256] on div "Business Information" at bounding box center [141, 257] width 187 height 12
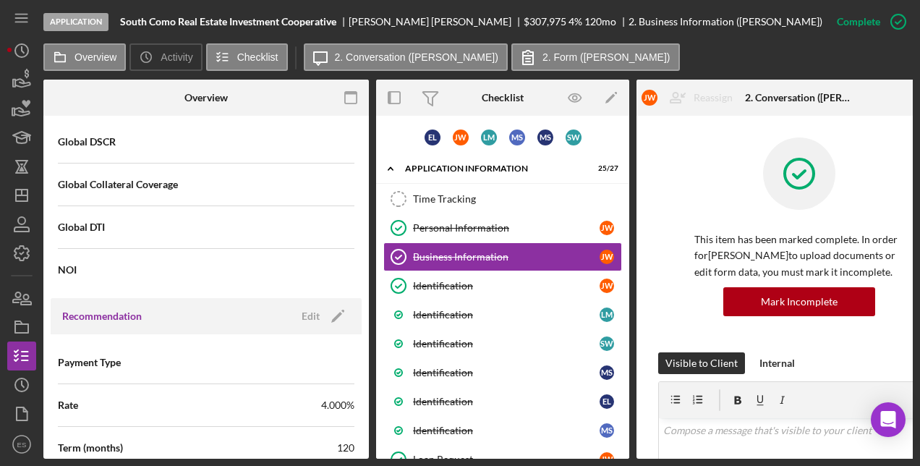
click at [677, 227] on div "This item has been marked complete. In order for [PERSON_NAME] to upload docume…" at bounding box center [799, 244] width 282 height 215
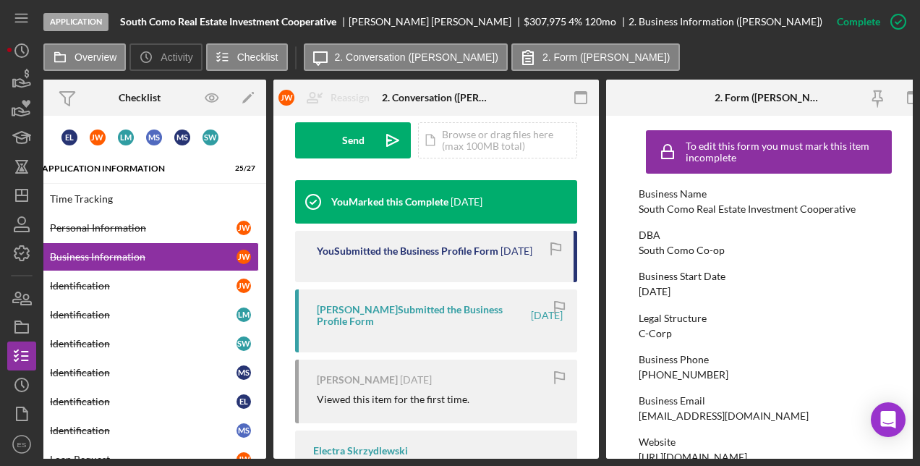
scroll to position [0, 382]
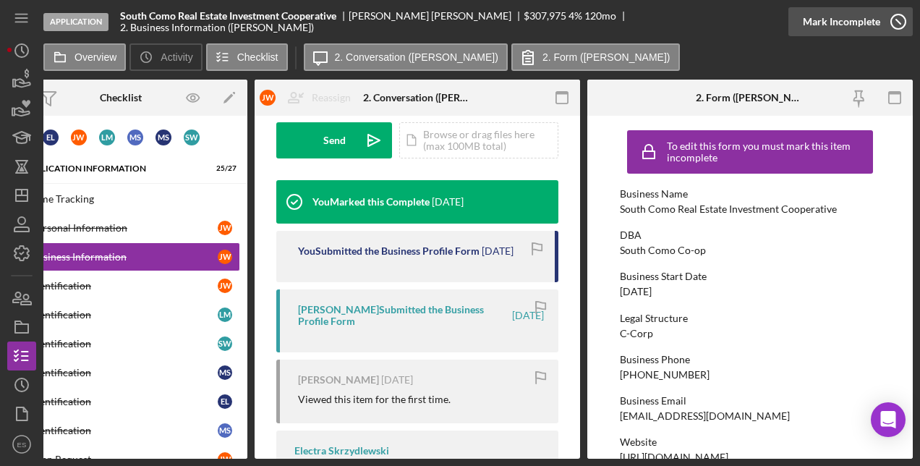
click at [837, 24] on div "Mark Incomplete" at bounding box center [840, 21] width 77 height 29
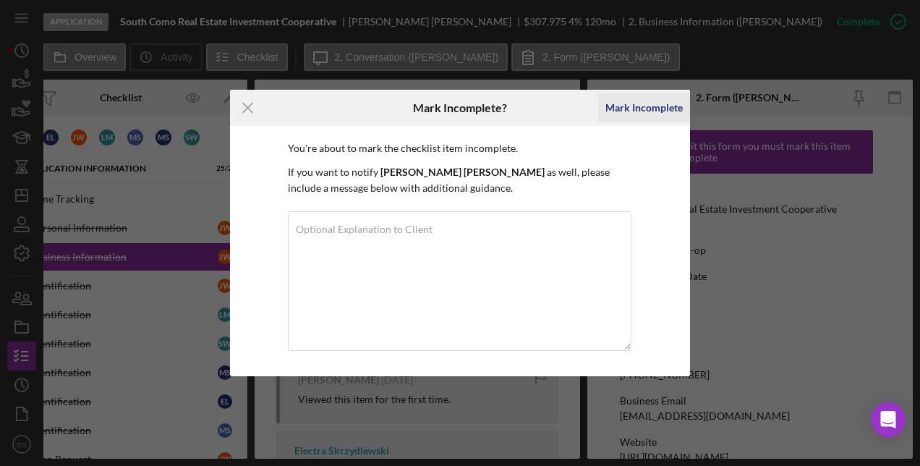
click at [617, 111] on div "Mark Incomplete" at bounding box center [643, 107] width 77 height 29
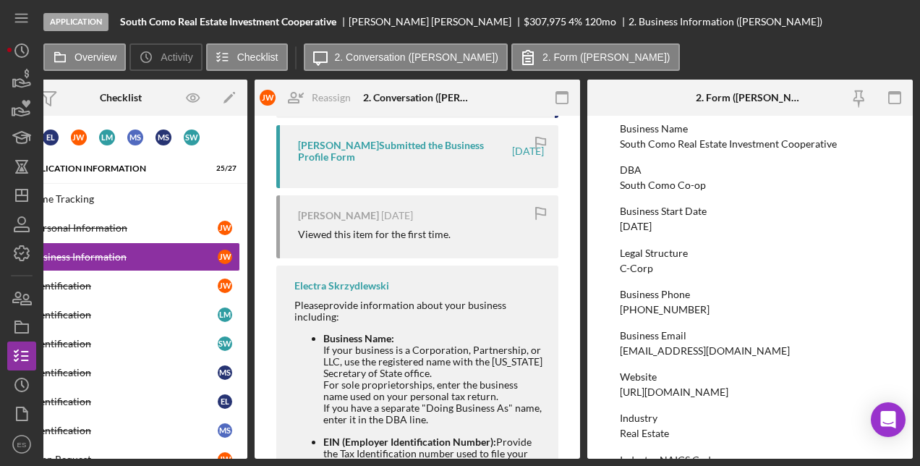
scroll to position [219, 0]
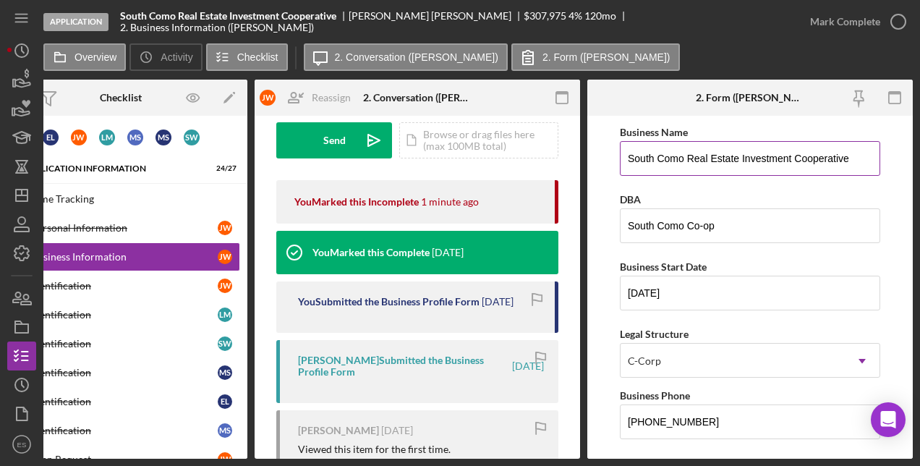
click at [722, 155] on input "South Como Real Estate Investment Cooperative" at bounding box center [750, 158] width 260 height 35
drag, startPoint x: 740, startPoint y: 155, endPoint x: 694, endPoint y: 158, distance: 45.6
click at [694, 158] on input "South Como Real Estate Investment Cooperative" at bounding box center [750, 158] width 260 height 35
type input "South Como Investment Cooperative"
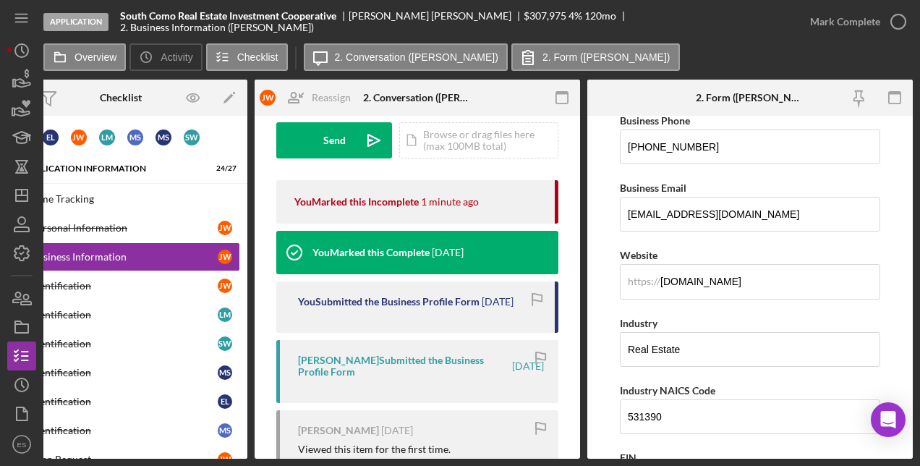
scroll to position [0, 0]
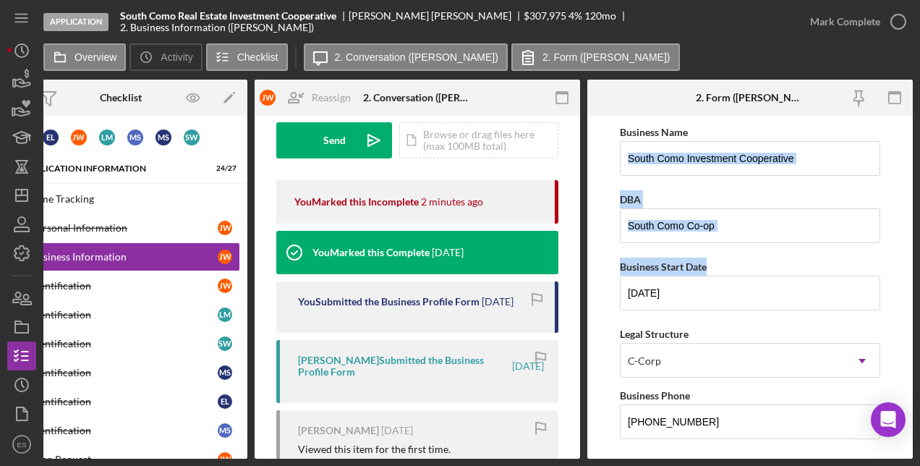
drag, startPoint x: 914, startPoint y: 145, endPoint x: 922, endPoint y: 249, distance: 105.1
click at [919, 249] on html "Application South Como Real Estate Investment Cooperative [PERSON_NAME] $307,97…" at bounding box center [460, 233] width 920 height 466
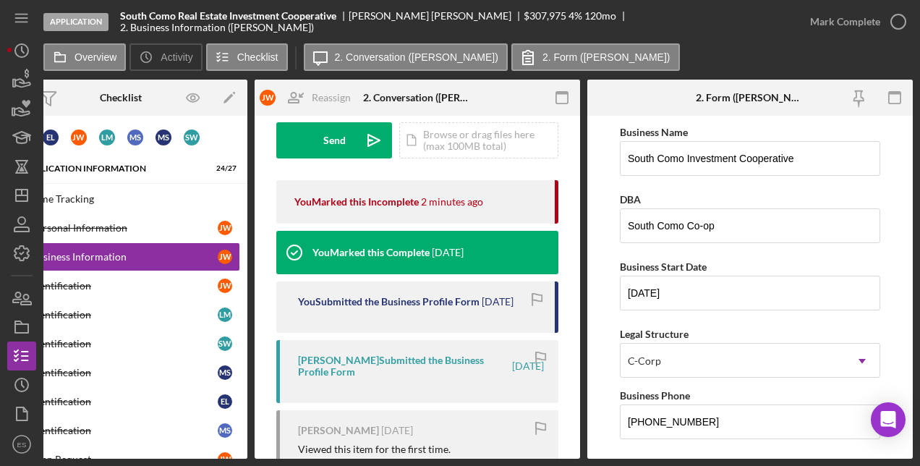
drag, startPoint x: 922, startPoint y: 249, endPoint x: 826, endPoint y: 95, distance: 181.5
click at [826, 95] on div at bounding box center [858, 98] width 108 height 36
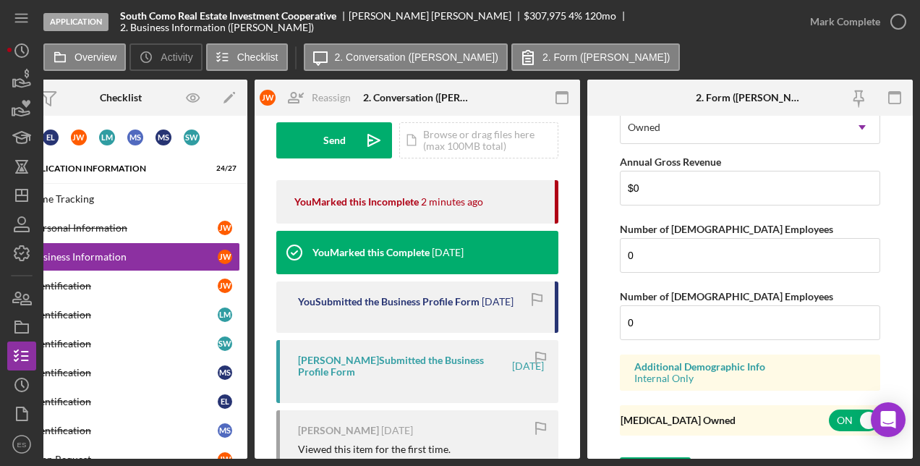
scroll to position [1613, 0]
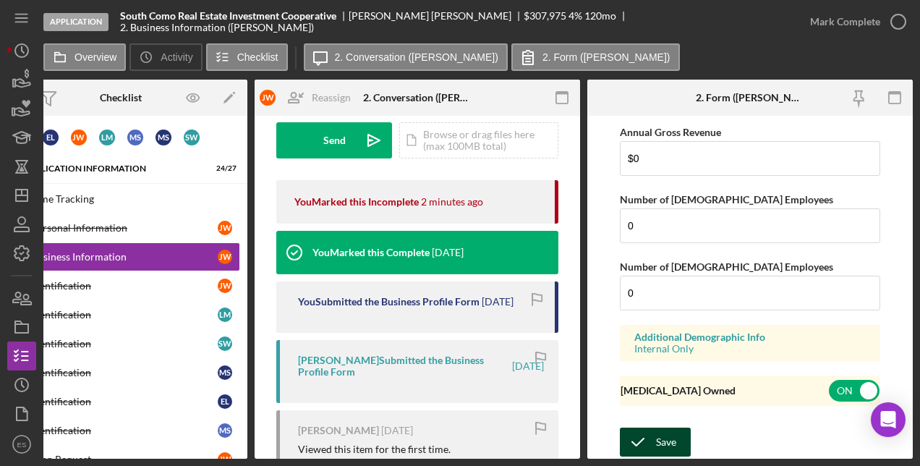
click at [647, 442] on icon "submit" at bounding box center [638, 442] width 36 height 36
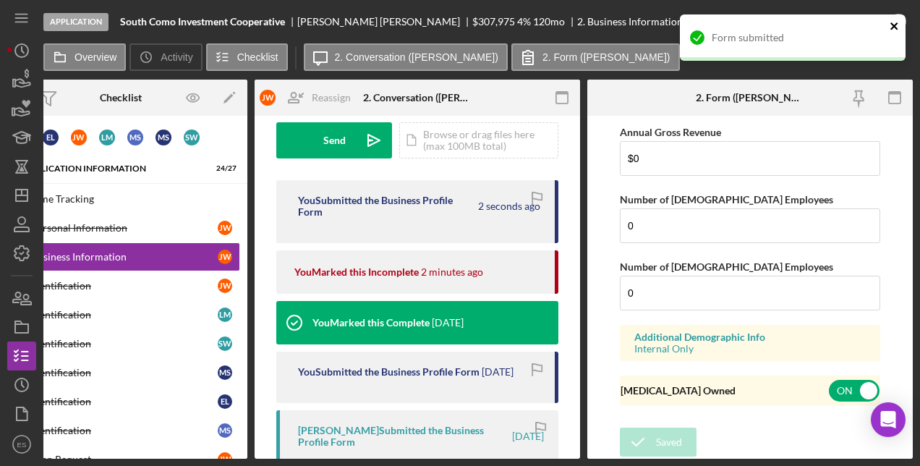
click at [896, 24] on icon "close" at bounding box center [893, 25] width 7 height 7
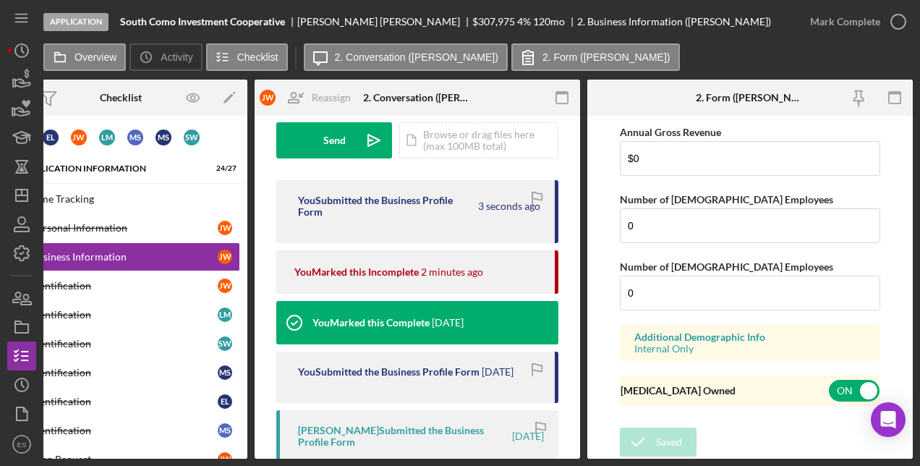
click at [0, 0] on icon "button" at bounding box center [0, 0] width 0 height 0
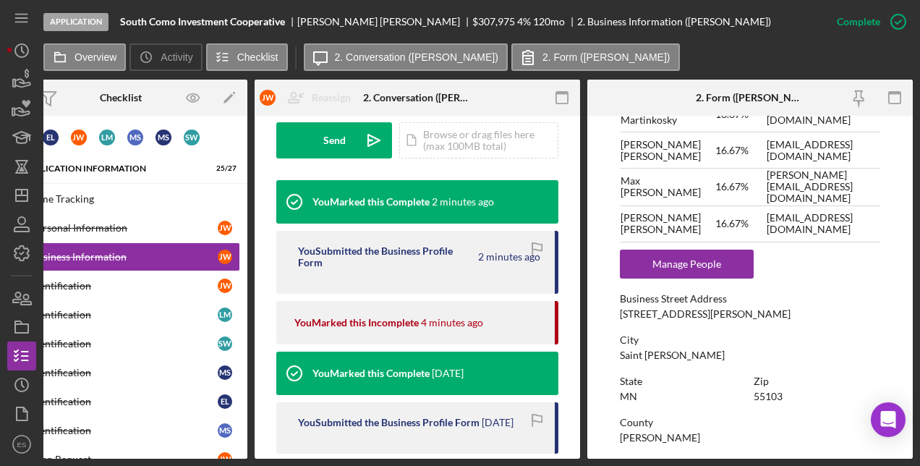
scroll to position [681, 0]
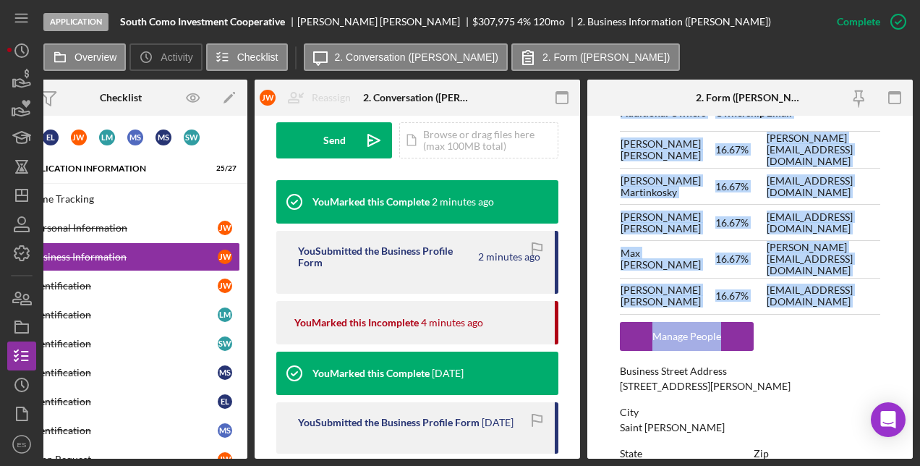
drag, startPoint x: 907, startPoint y: 313, endPoint x: 904, endPoint y: 244, distance: 68.7
click at [904, 244] on form "To edit this form you must mark this item incomplete Business Name South Como I…" at bounding box center [749, 287] width 325 height 343
drag, startPoint x: 904, startPoint y: 244, endPoint x: 896, endPoint y: 241, distance: 8.7
click at [896, 241] on form "To edit this form you must mark this item incomplete Business Name South Como I…" at bounding box center [749, 287] width 325 height 343
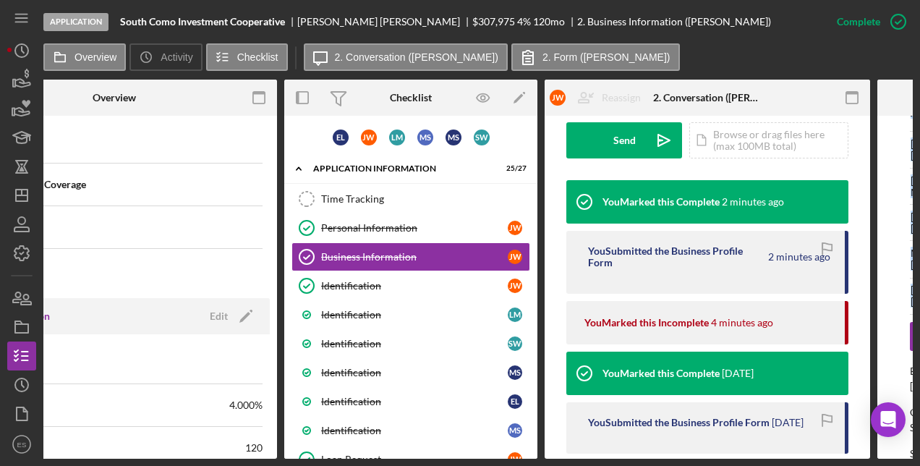
scroll to position [0, 67]
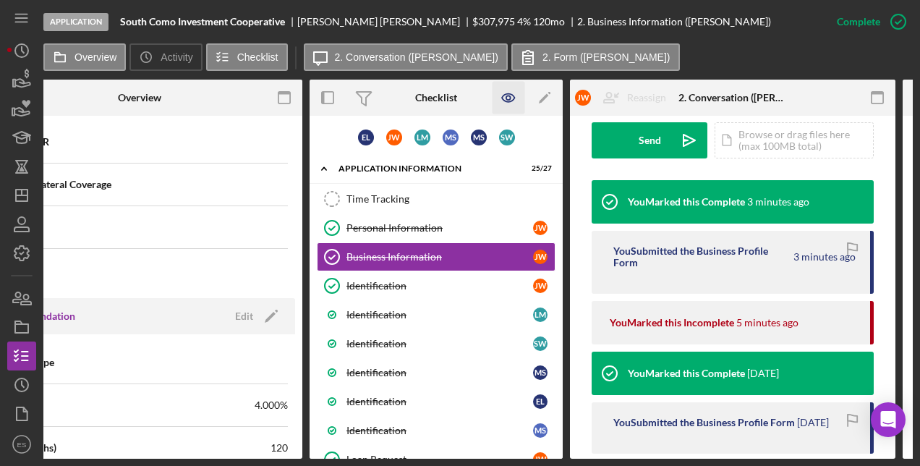
click at [510, 95] on icon "button" at bounding box center [508, 98] width 33 height 33
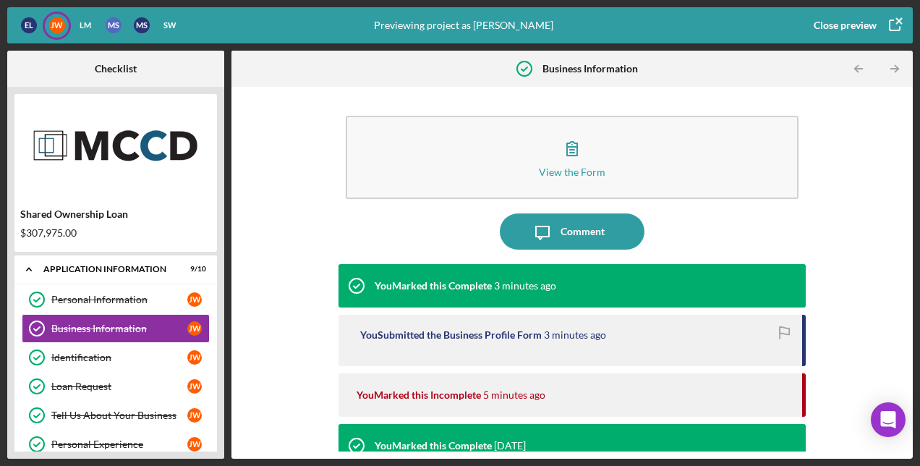
click at [262, 166] on div "View the Form Form Icon/Message Comment You Marked this Complete 3 minutes ago …" at bounding box center [572, 272] width 667 height 357
click at [77, 30] on div "[PERSON_NAME]" at bounding box center [85, 25] width 16 height 16
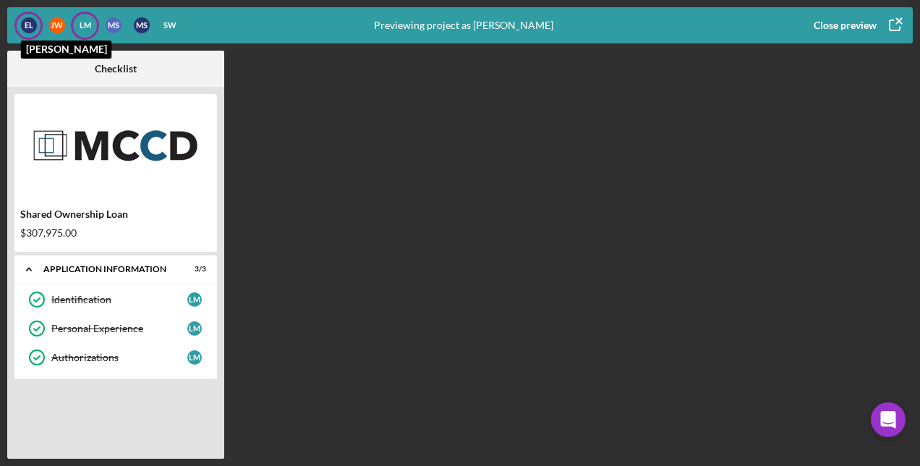
click at [30, 26] on div "E L" at bounding box center [29, 25] width 16 height 16
click at [844, 21] on div "Close preview" at bounding box center [844, 25] width 63 height 29
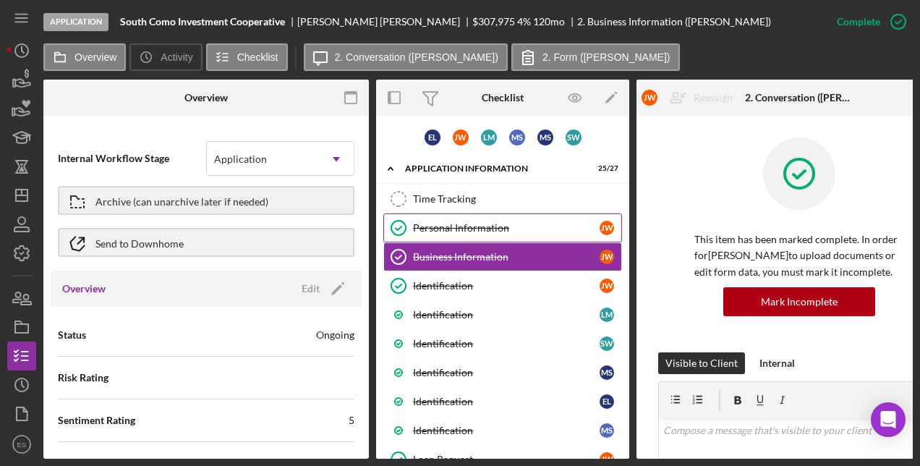
click at [490, 226] on div "Personal Information" at bounding box center [506, 228] width 187 height 12
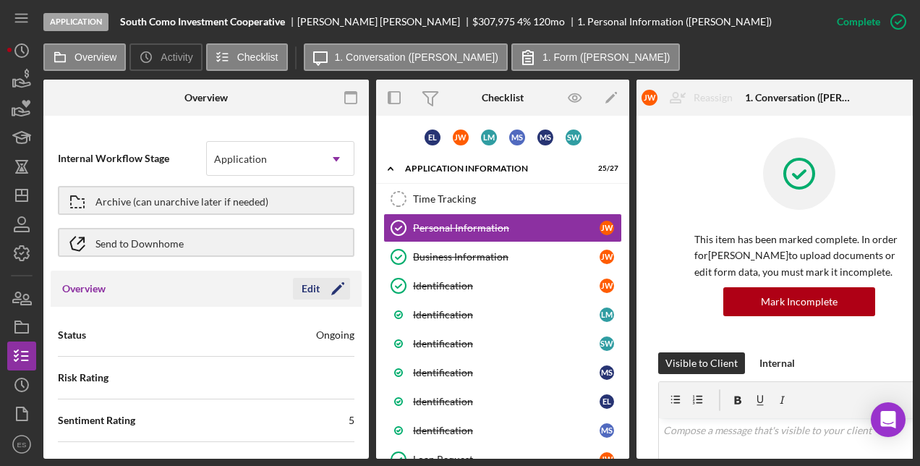
click at [327, 296] on icon "Icon/Edit" at bounding box center [338, 288] width 36 height 36
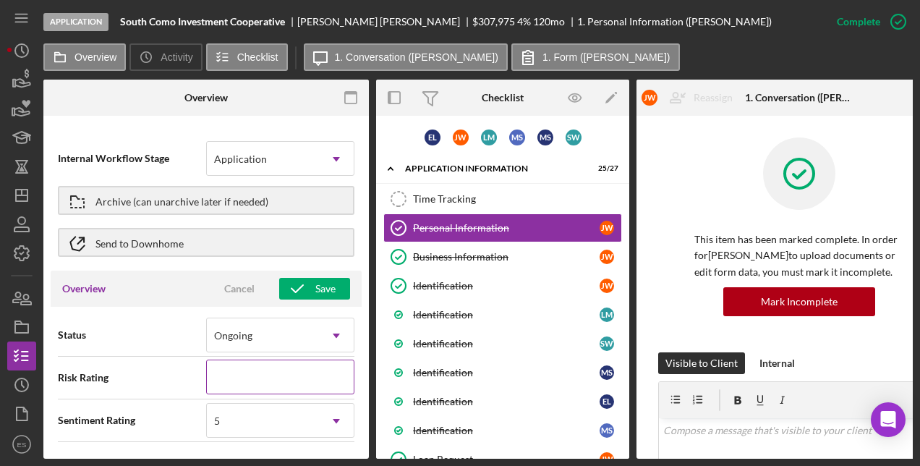
click at [279, 387] on input at bounding box center [280, 376] width 148 height 35
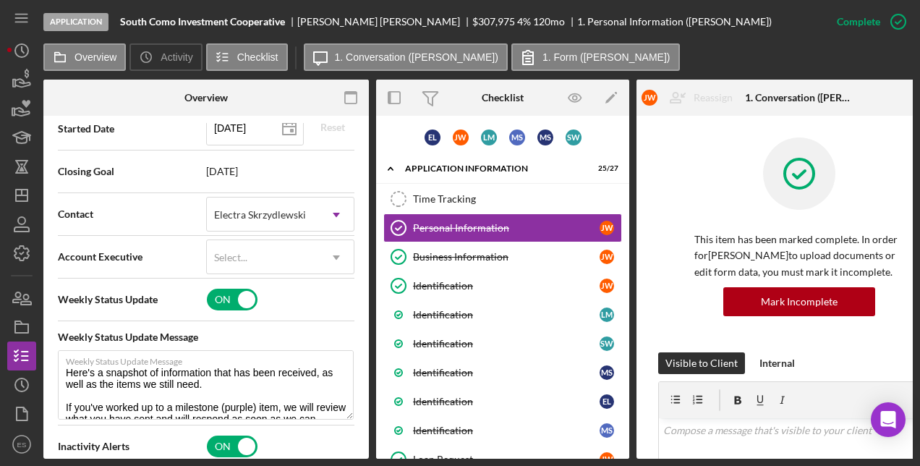
scroll to position [421, 0]
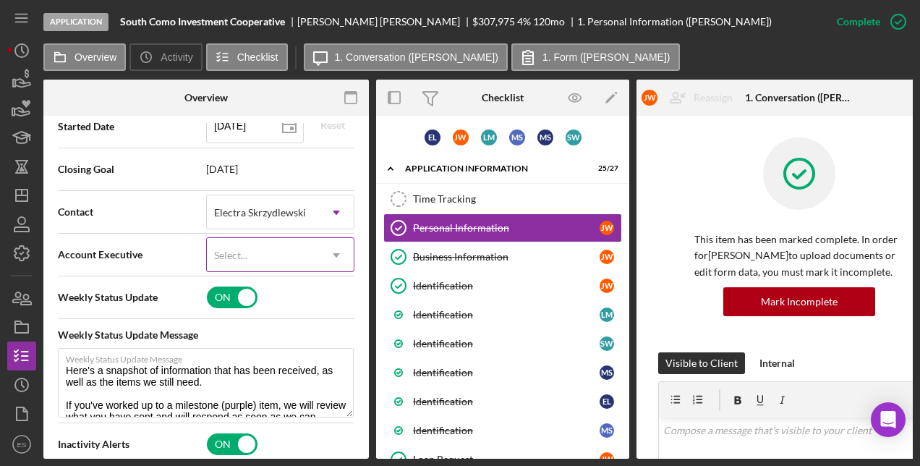
type input "3"
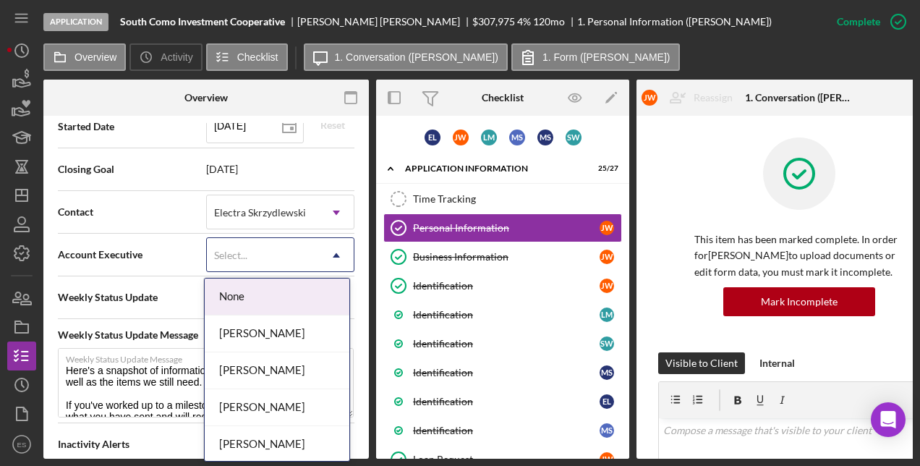
click at [320, 260] on icon "Icon/Dropdown Arrow" at bounding box center [336, 255] width 35 height 35
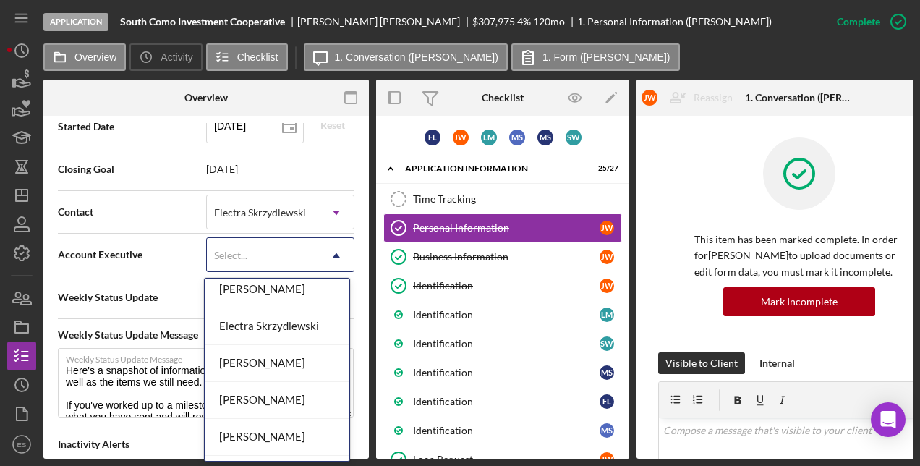
scroll to position [153, 0]
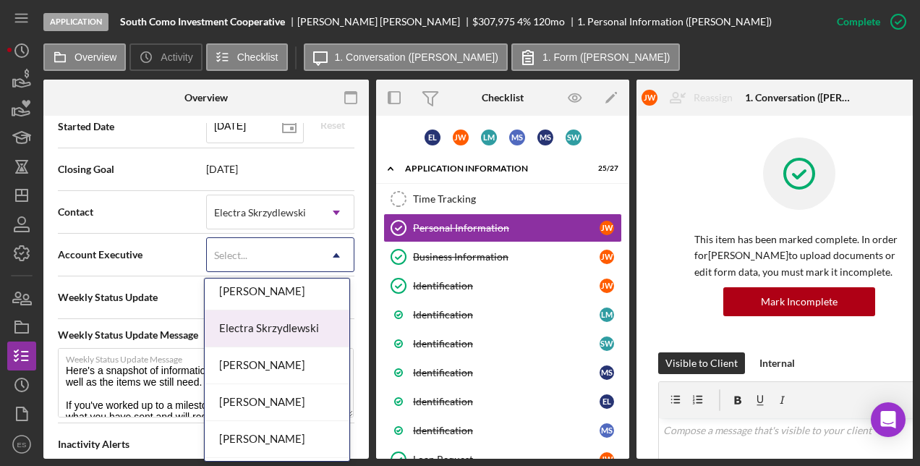
click at [304, 325] on div "Electra Skrzydlewski" at bounding box center [277, 328] width 145 height 37
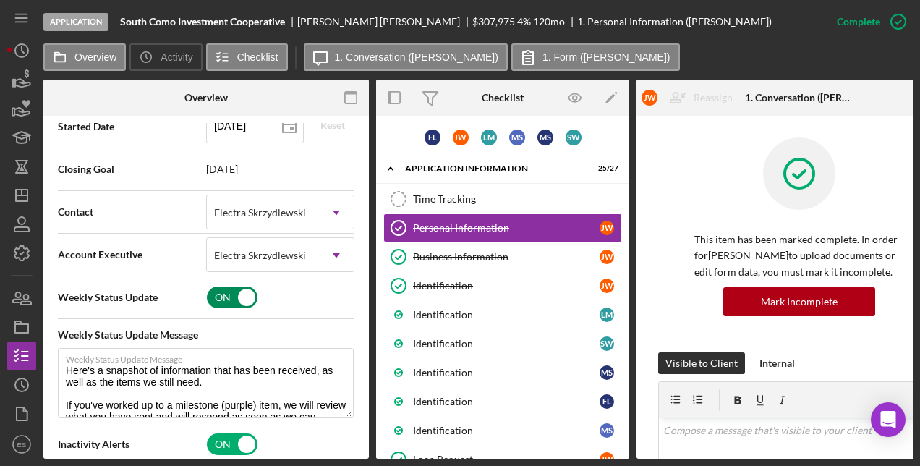
click at [227, 291] on input "checkbox" at bounding box center [232, 297] width 51 height 22
checkbox input "false"
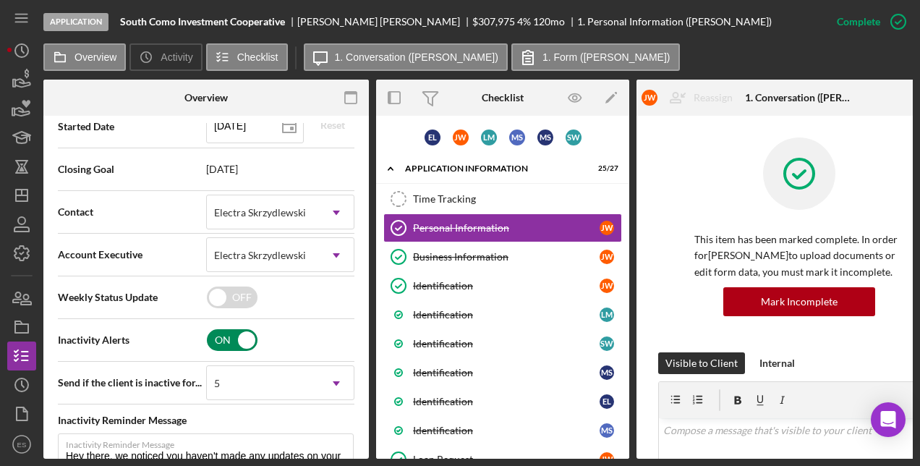
click at [236, 333] on input "checkbox" at bounding box center [232, 340] width 51 height 22
checkbox input "false"
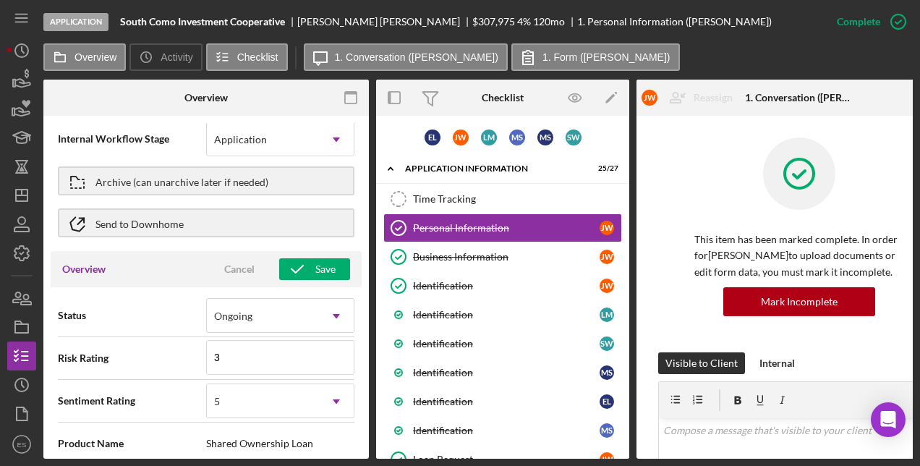
scroll to position [0, 0]
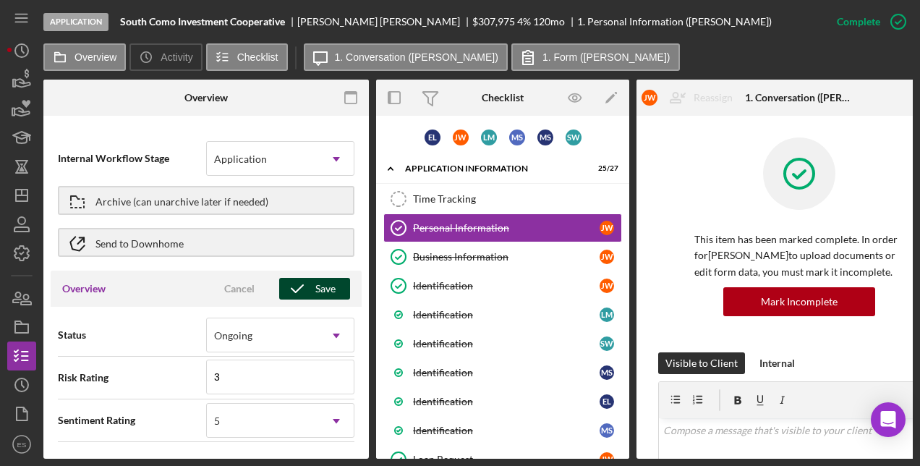
click at [320, 284] on div "Save" at bounding box center [325, 289] width 20 height 22
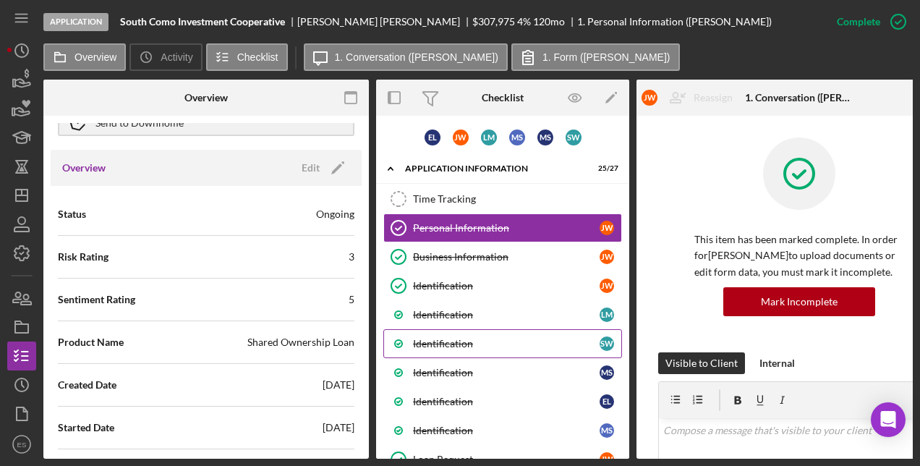
scroll to position [229, 0]
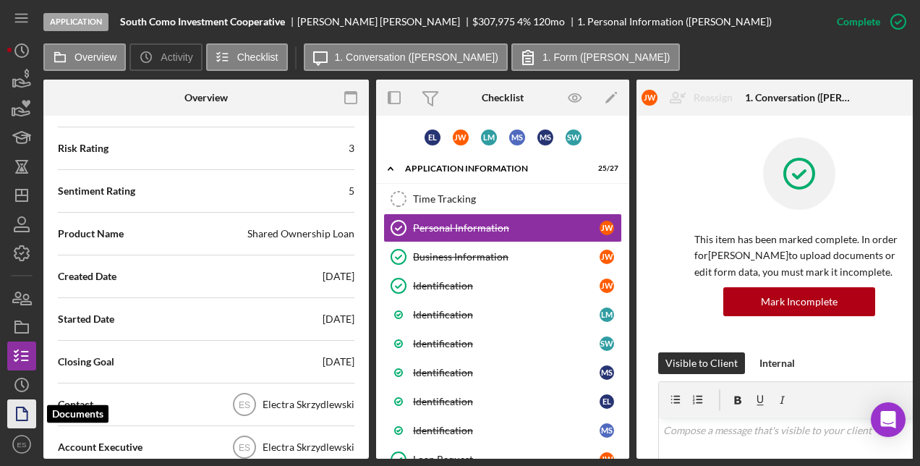
click at [26, 411] on icon "button" at bounding box center [26, 410] width 4 height 4
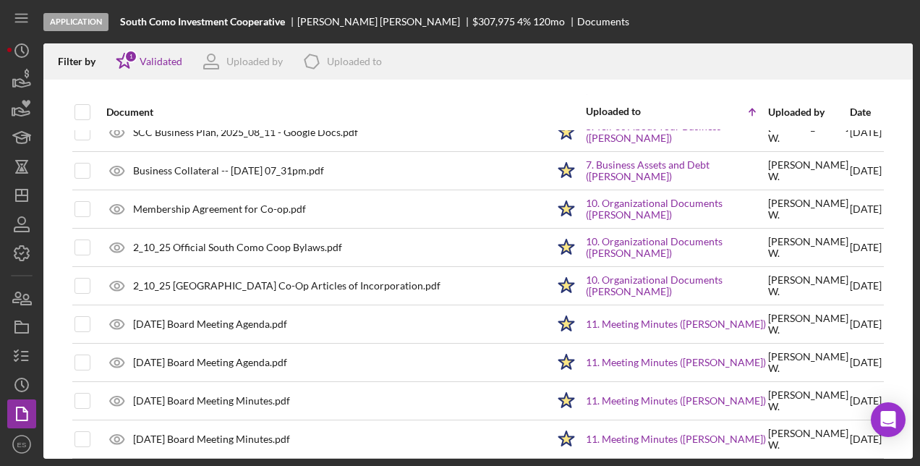
scroll to position [180, 0]
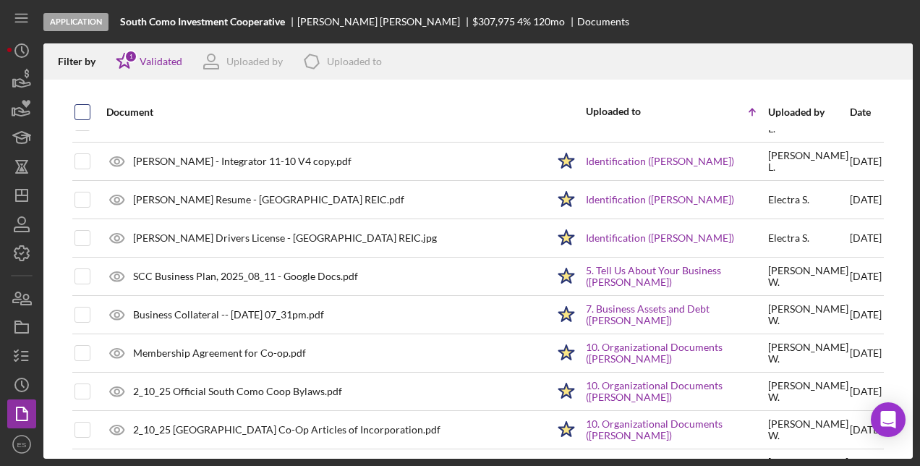
click at [84, 109] on input "checkbox" at bounding box center [82, 112] width 14 height 14
checkbox input "true"
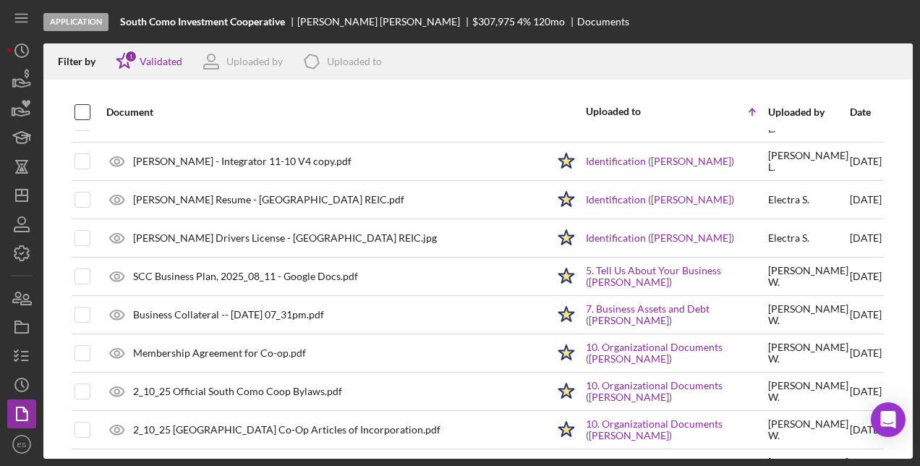
checkbox input "true"
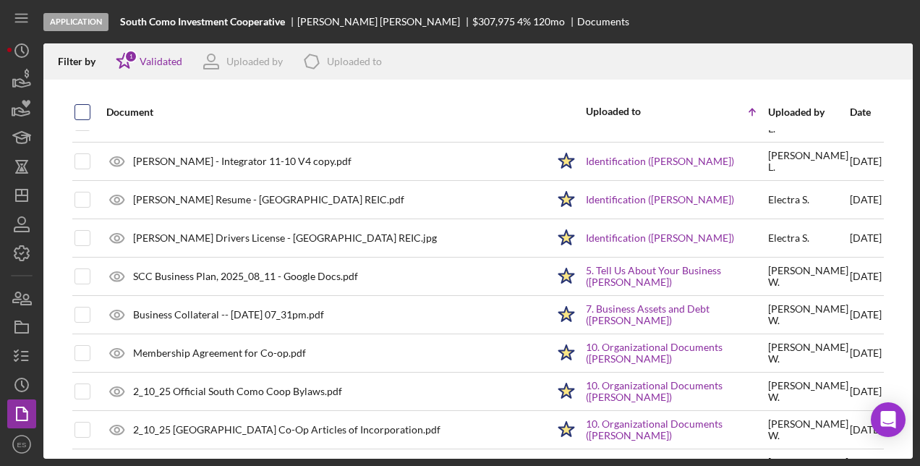
checkbox input "true"
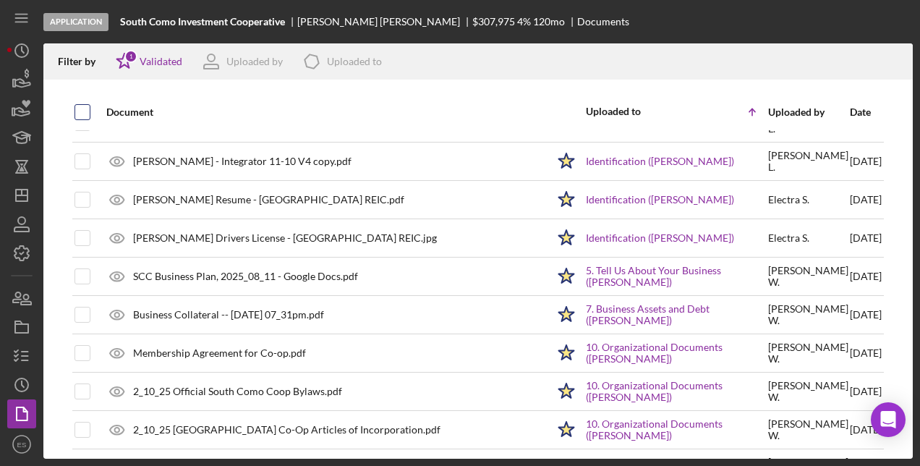
checkbox input "true"
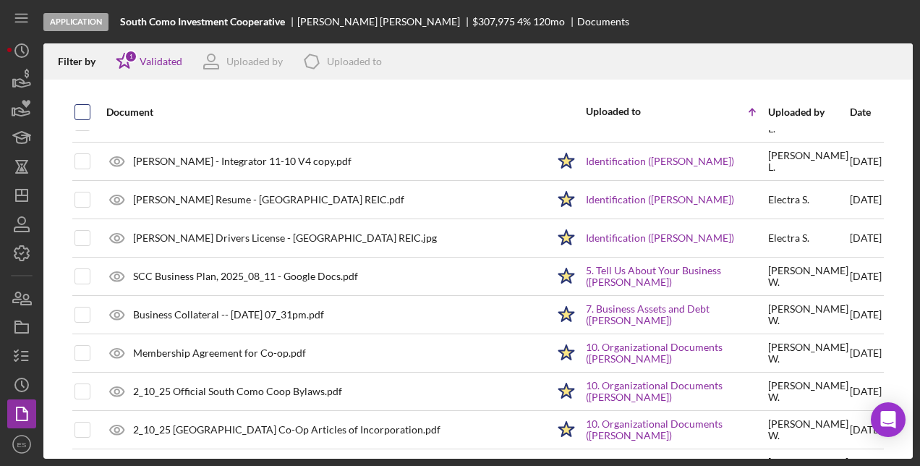
checkbox input "true"
drag, startPoint x: 84, startPoint y: 109, endPoint x: 359, endPoint y: 88, distance: 276.2
click at [359, 88] on div at bounding box center [477, 87] width 869 height 14
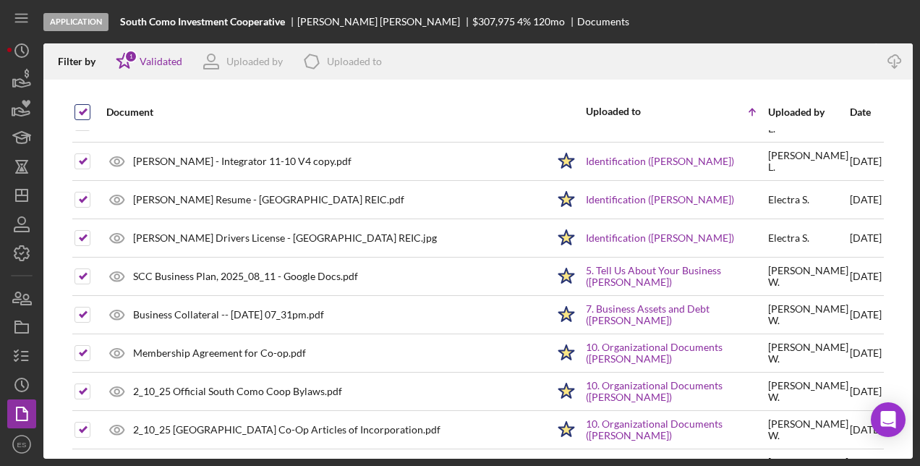
click at [82, 113] on input "checkbox" at bounding box center [82, 112] width 14 height 14
checkbox input "false"
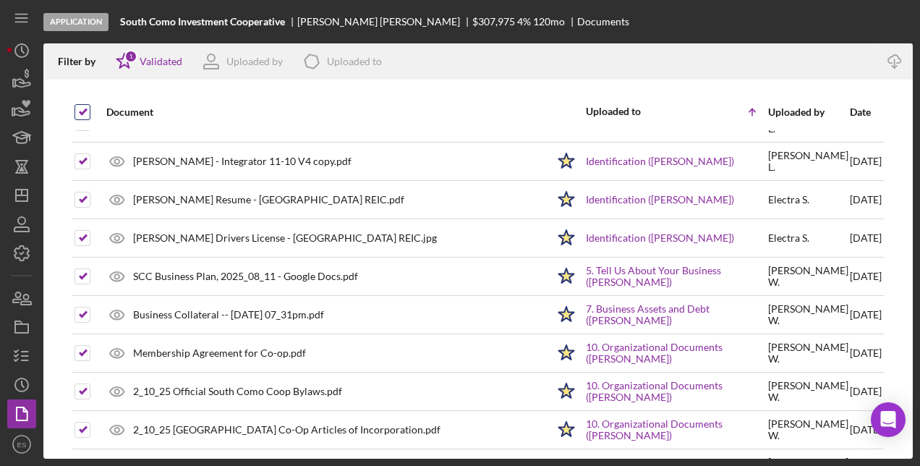
checkbox input "false"
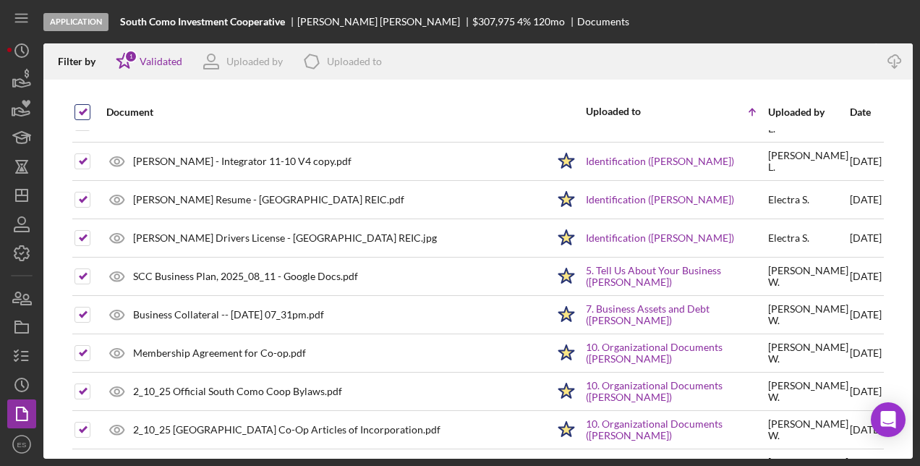
checkbox input "false"
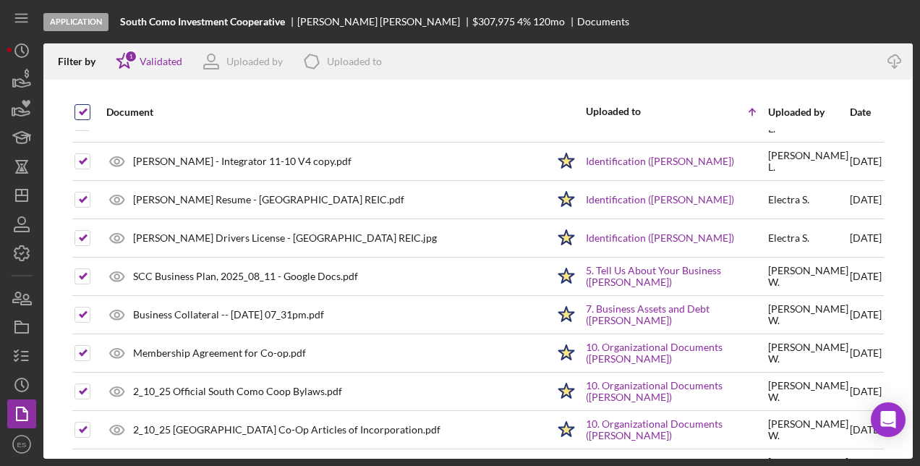
checkbox input "false"
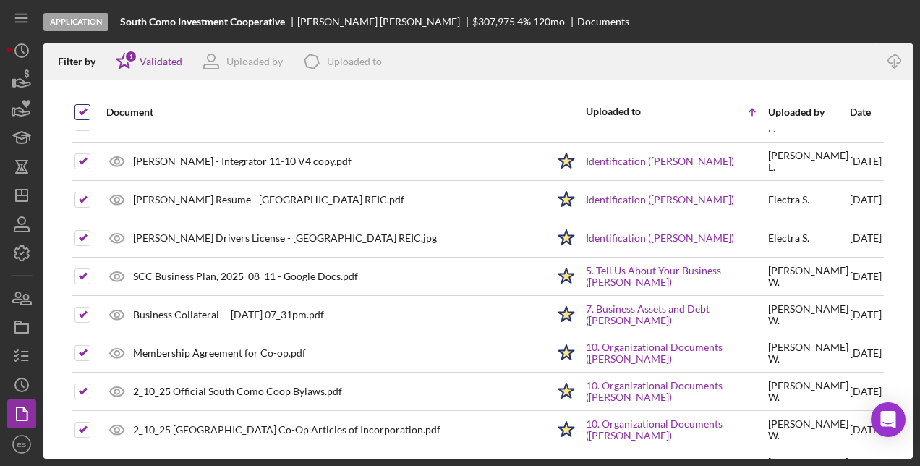
checkbox input "false"
click at [132, 58] on div "1" at bounding box center [130, 56] width 13 height 13
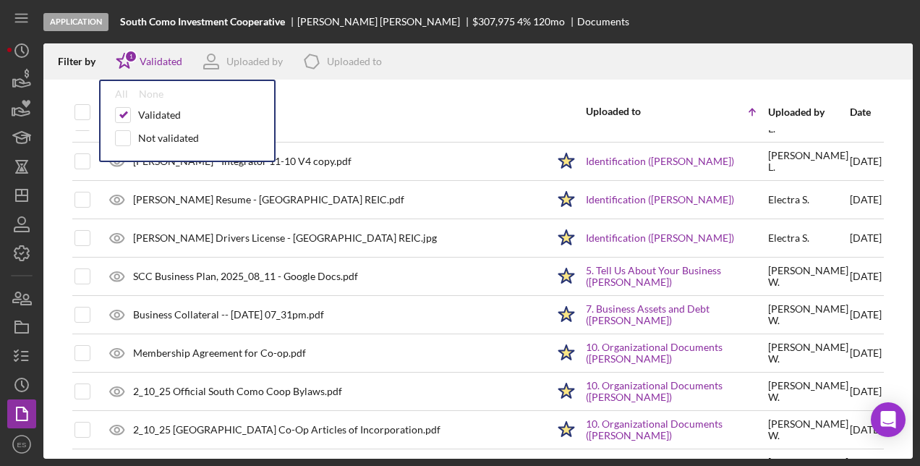
click at [124, 147] on div "Validated Not validated" at bounding box center [187, 130] width 145 height 46
click at [124, 143] on input "checkbox" at bounding box center [123, 138] width 14 height 14
checkbox input "true"
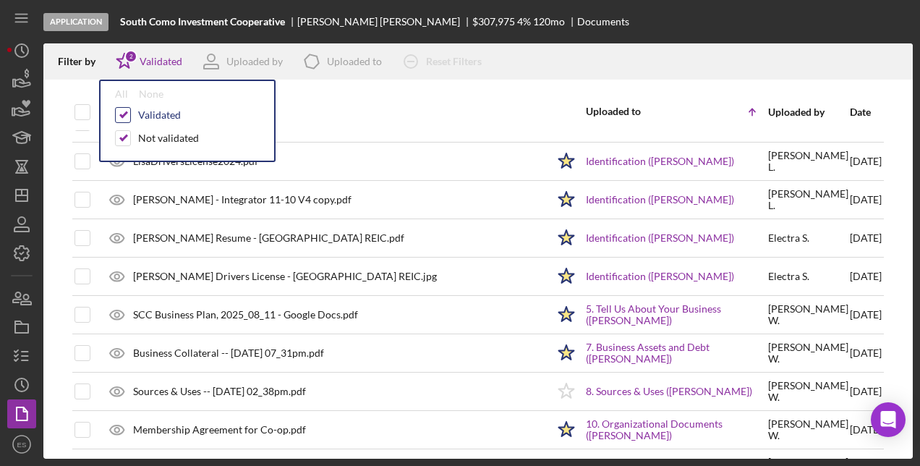
click at [129, 118] on input "checkbox" at bounding box center [123, 115] width 14 height 14
checkbox input "false"
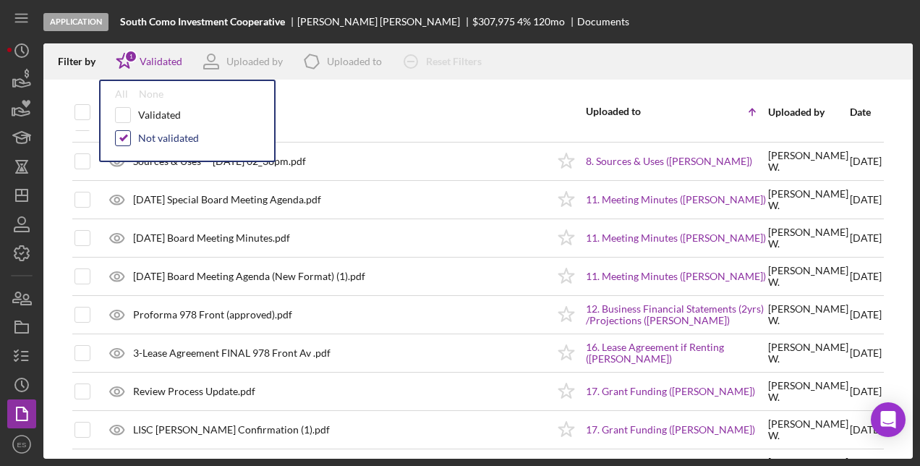
click at [127, 131] on input "checkbox" at bounding box center [123, 138] width 14 height 14
checkbox input "false"
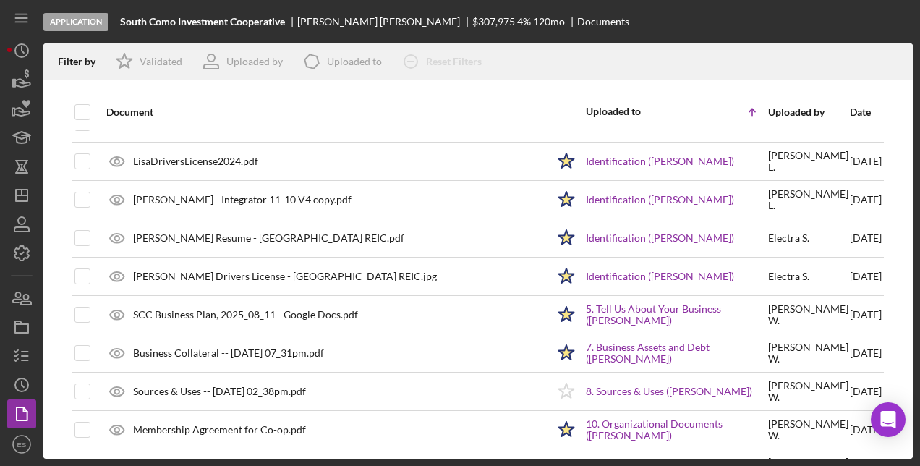
click at [314, 117] on div "Document" at bounding box center [326, 112] width 440 height 12
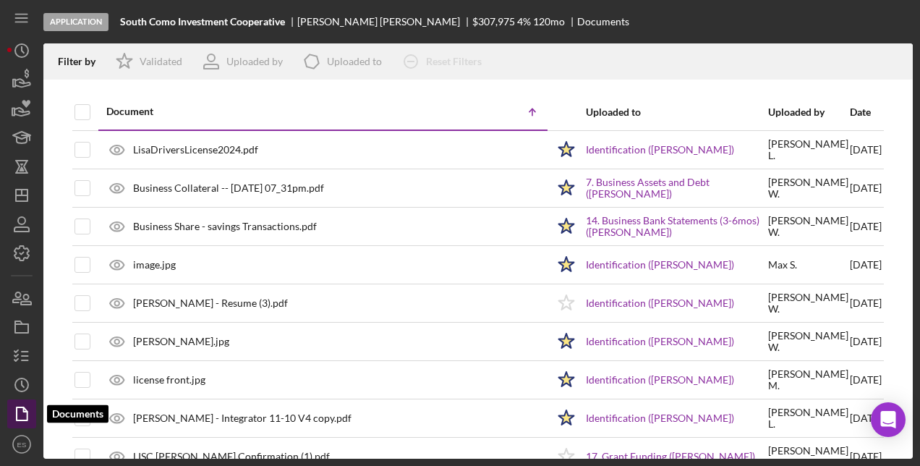
click at [26, 413] on icon "button" at bounding box center [22, 413] width 36 height 36
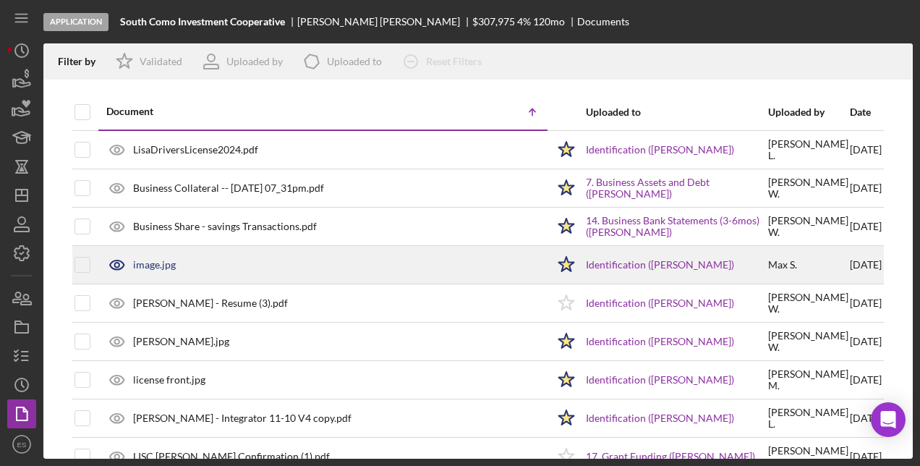
click at [155, 264] on div "image.jpg" at bounding box center [154, 265] width 43 height 12
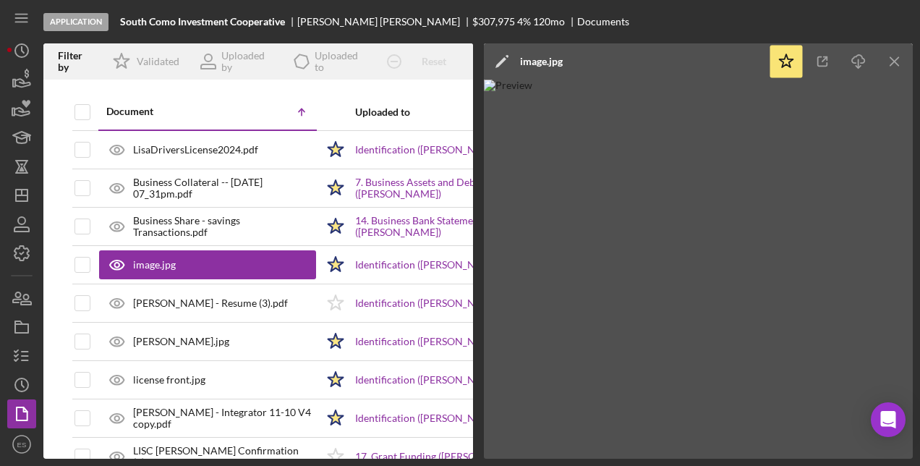
click at [502, 59] on polygon at bounding box center [500, 62] width 11 height 11
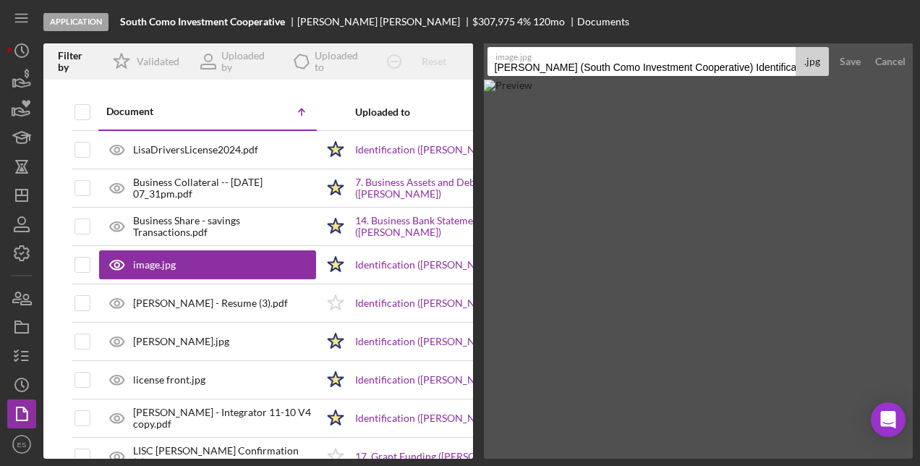
click at [618, 69] on input "[PERSON_NAME] (South Como Investment Cooperative) Identification 20250708" at bounding box center [641, 61] width 309 height 29
click at [724, 60] on label "image.jpg" at bounding box center [644, 55] width 299 height 14
click at [724, 60] on input "[PERSON_NAME] (South Como Investment Cooperative) Identification 20250708" at bounding box center [641, 61] width 309 height 29
drag, startPoint x: 552, startPoint y: 67, endPoint x: 484, endPoint y: 72, distance: 68.1
click at [484, 72] on form "image.jpg [PERSON_NAME] (South Como Investment Cooperative) Identification 2025…" at bounding box center [698, 61] width 429 height 36
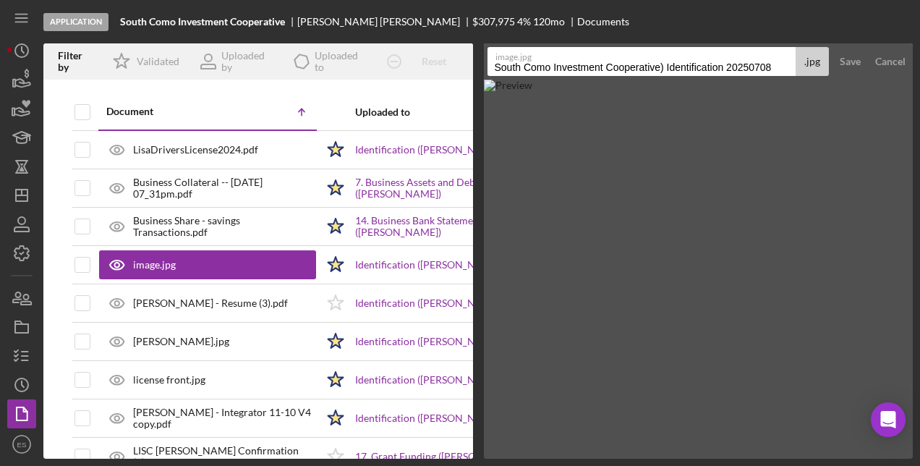
click at [664, 63] on input "South Como Investment Cooperative) Identification 20250708" at bounding box center [641, 61] width 309 height 29
click at [753, 64] on input "South Como Investment Cooperative_Max [PERSON_NAME] Identification 20250708" at bounding box center [641, 61] width 309 height 29
click at [747, 67] on input "South Como Investment Cooperative_Max [PERSON_NAME] Identification 20250708" at bounding box center [641, 61] width 309 height 29
click at [783, 64] on input "South Como Investment Cooperative_Max [PERSON_NAME] Identification_ 20250708" at bounding box center [641, 61] width 309 height 29
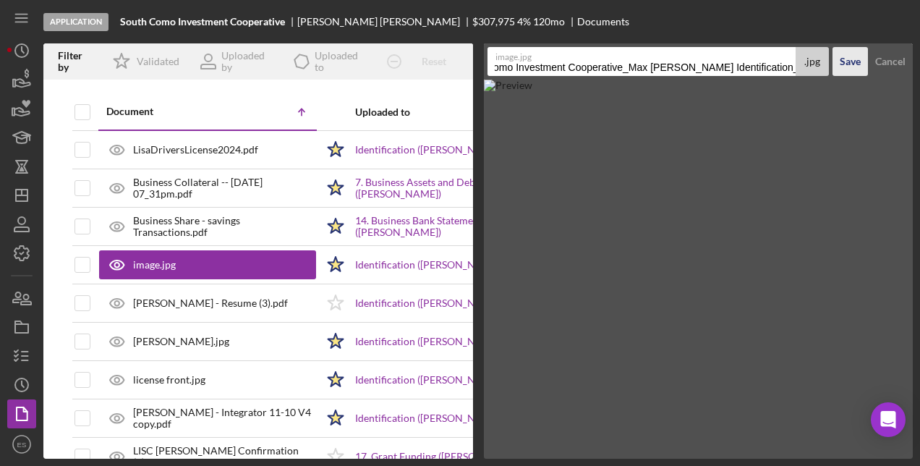
drag, startPoint x: 783, startPoint y: 64, endPoint x: 844, endPoint y: 70, distance: 61.1
drag, startPoint x: 844, startPoint y: 70, endPoint x: 780, endPoint y: 62, distance: 64.1
drag, startPoint x: 780, startPoint y: 62, endPoint x: 706, endPoint y: 59, distance: 74.5
click at [706, 59] on label "image.jpg" at bounding box center [644, 55] width 299 height 14
click at [706, 59] on input "South Como Investment Cooperative_Max [PERSON_NAME] Identification_ 20250708" at bounding box center [641, 61] width 309 height 29
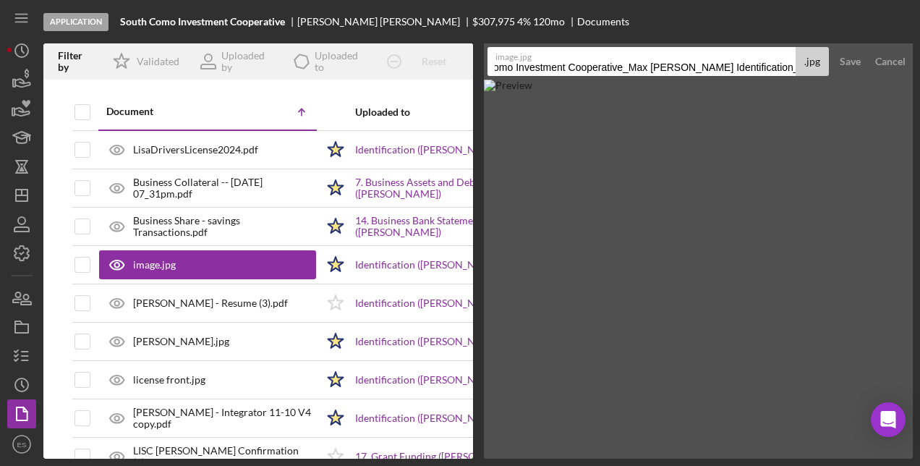
scroll to position [0, 43]
drag, startPoint x: 768, startPoint y: 67, endPoint x: 870, endPoint y: 62, distance: 102.1
drag, startPoint x: 870, startPoint y: 62, endPoint x: 761, endPoint y: 53, distance: 110.3
drag, startPoint x: 761, startPoint y: 53, endPoint x: 670, endPoint y: 64, distance: 91.0
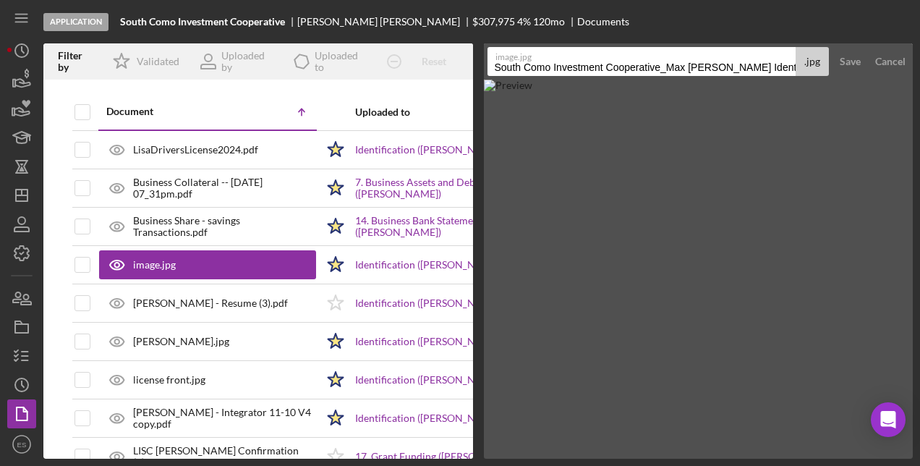
click at [670, 64] on input "South Como Investment Cooperative_Max [PERSON_NAME] Identification_ 20250708" at bounding box center [641, 61] width 309 height 29
click at [750, 62] on input "South Como Investment Cooperative_Max [PERSON_NAME] Identification_ 20250708" at bounding box center [641, 61] width 309 height 29
type input "South Como Investment Cooperative_Max [PERSON_NAME] Identification_ 2025"
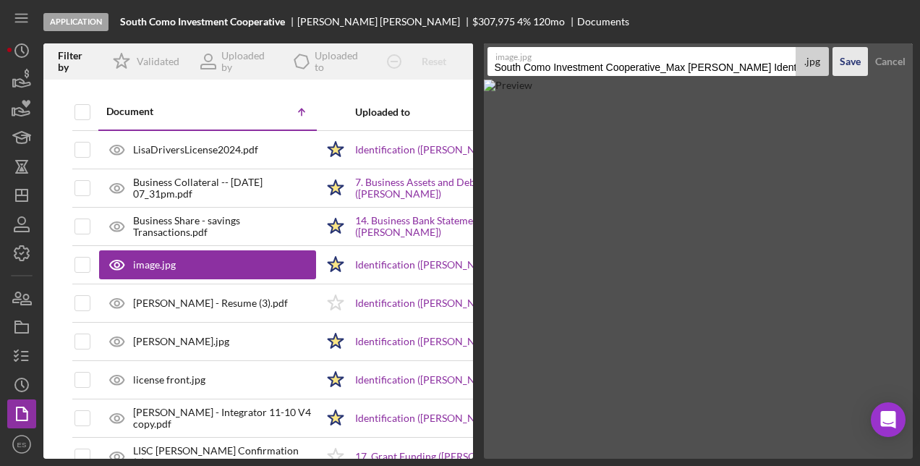
click at [850, 61] on div "Save" at bounding box center [849, 61] width 21 height 29
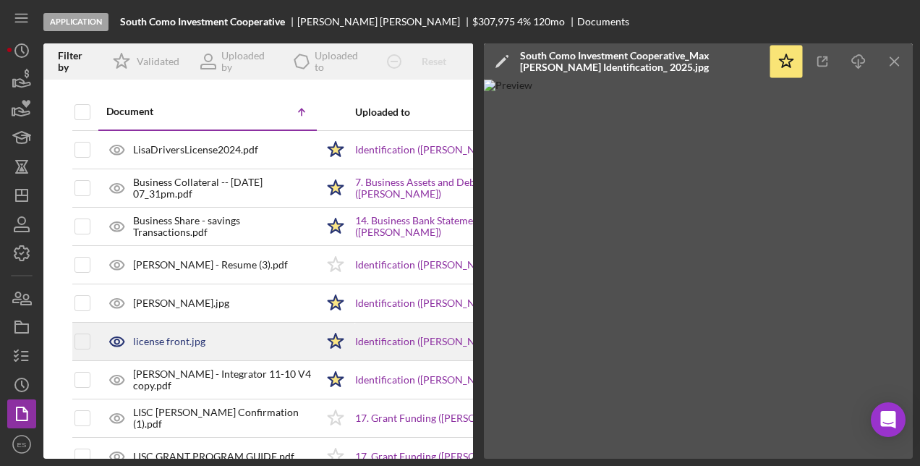
click at [190, 340] on div "license front.jpg" at bounding box center [169, 341] width 72 height 12
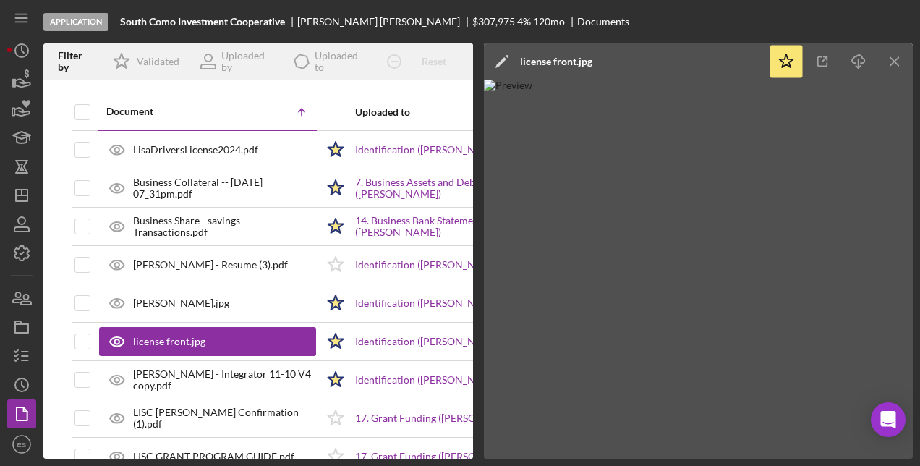
click at [496, 50] on icon "Icon/Edit" at bounding box center [502, 61] width 36 height 36
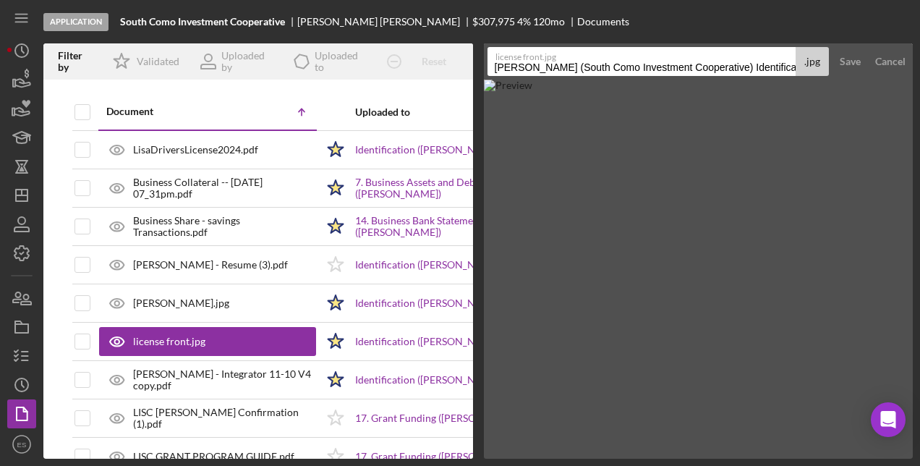
drag, startPoint x: 578, startPoint y: 64, endPoint x: 487, endPoint y: 71, distance: 91.3
click at [487, 71] on input "[PERSON_NAME] (South Como Investment Cooperative) Identification 20250716" at bounding box center [641, 61] width 309 height 29
click at [663, 72] on input "South Como Investment Cooperative) Identification 20250716" at bounding box center [641, 61] width 309 height 29
paste input "[PERSON_NAME]"
click at [663, 72] on input "South Como Investment Cooperative_ [PERSON_NAME] Identification 20250716" at bounding box center [641, 61] width 309 height 29
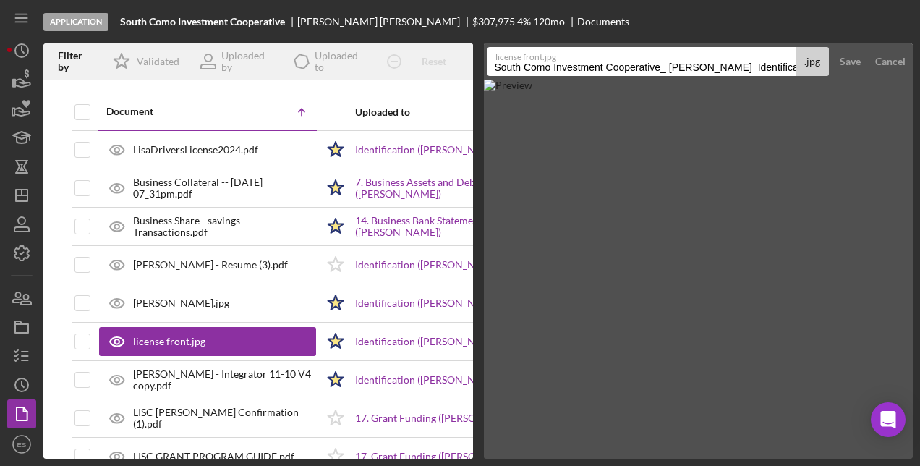
drag, startPoint x: 722, startPoint y: 70, endPoint x: 672, endPoint y: 74, distance: 50.8
click at [672, 74] on input "South Como Investment Cooperative_ [PERSON_NAME] Identification 20250716" at bounding box center [641, 61] width 309 height 29
paste input "Martinkosky"
type input "South Como Investment Cooperative_Luke Martinkosky_Identification 20250716"
click at [844, 67] on div "Save" at bounding box center [849, 61] width 21 height 29
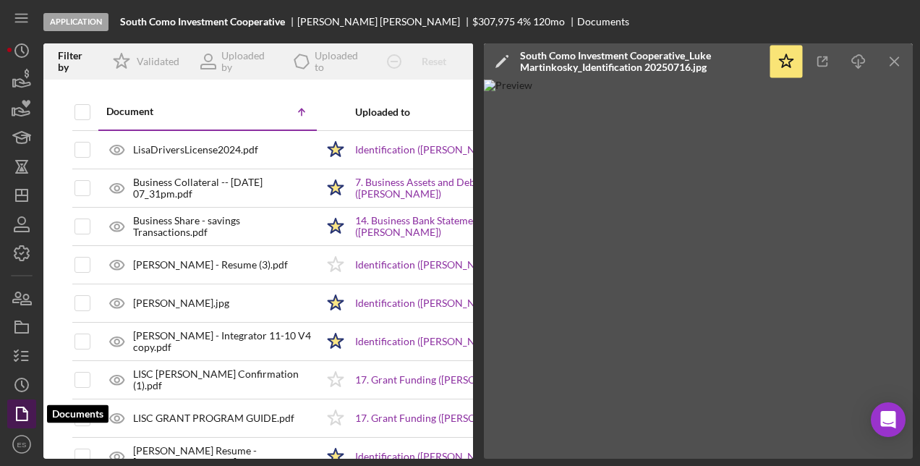
click at [25, 414] on icon "button" at bounding box center [22, 413] width 36 height 36
click at [97, 20] on div "Application" at bounding box center [75, 22] width 65 height 18
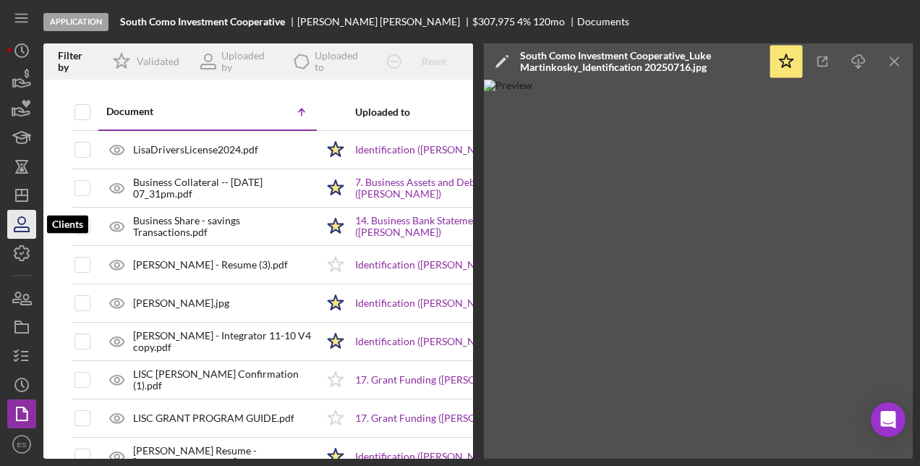
click at [18, 220] on icon "button" at bounding box center [21, 220] width 7 height 7
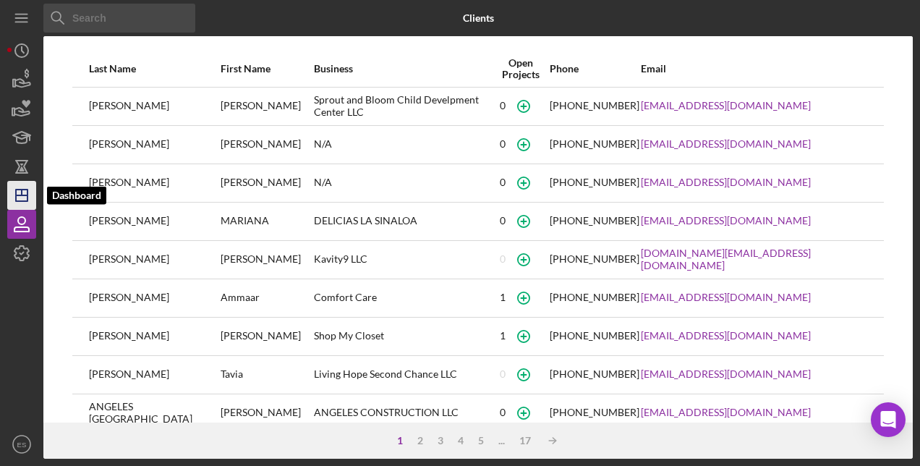
click at [25, 195] on line "button" at bounding box center [22, 195] width 12 height 0
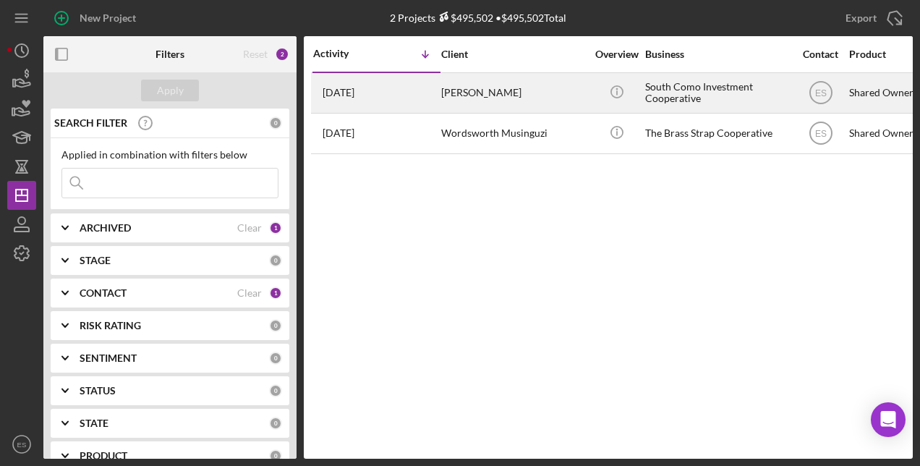
click at [354, 95] on time "[DATE]" at bounding box center [338, 93] width 32 height 12
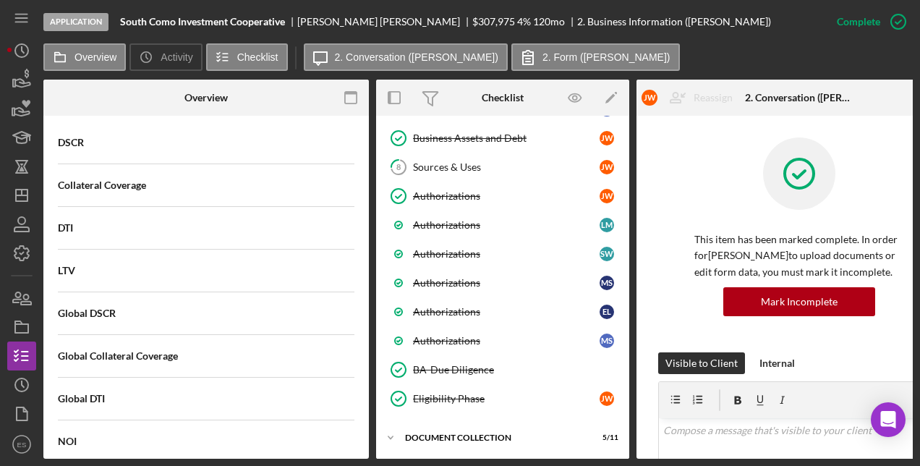
scroll to position [656, 0]
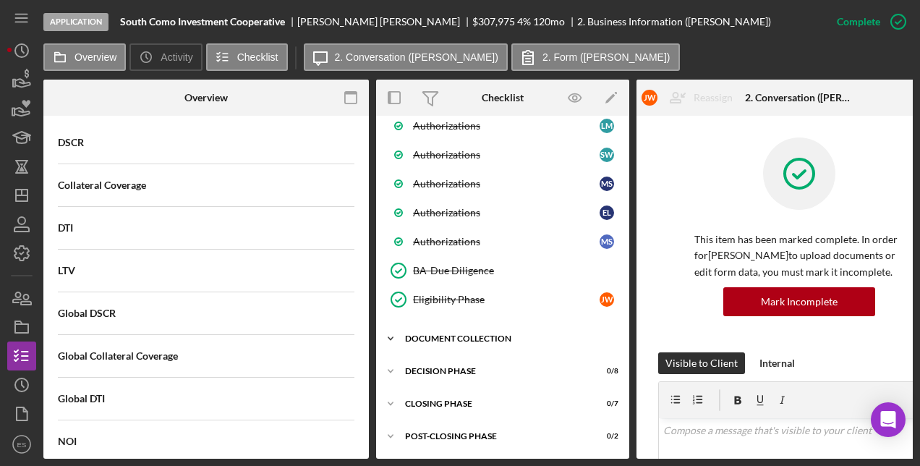
click at [393, 337] on polyline at bounding box center [390, 338] width 4 height 3
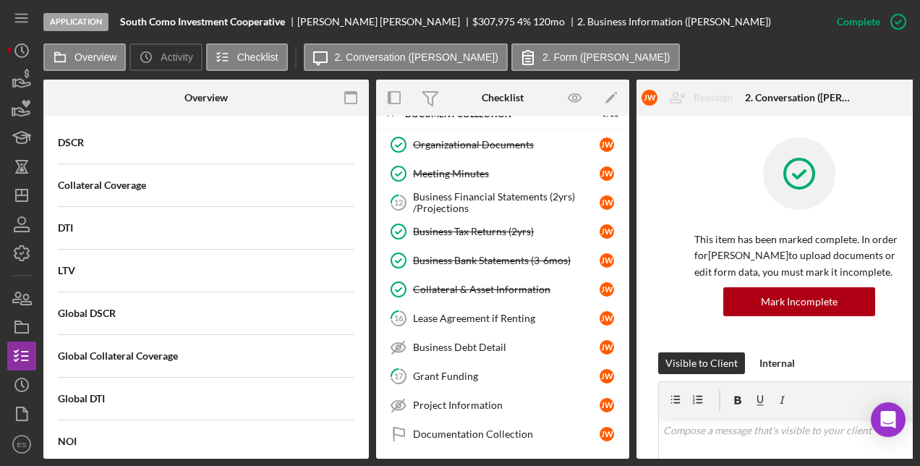
scroll to position [873, 0]
